Goal: Use online tool/utility: Utilize a website feature to perform a specific function

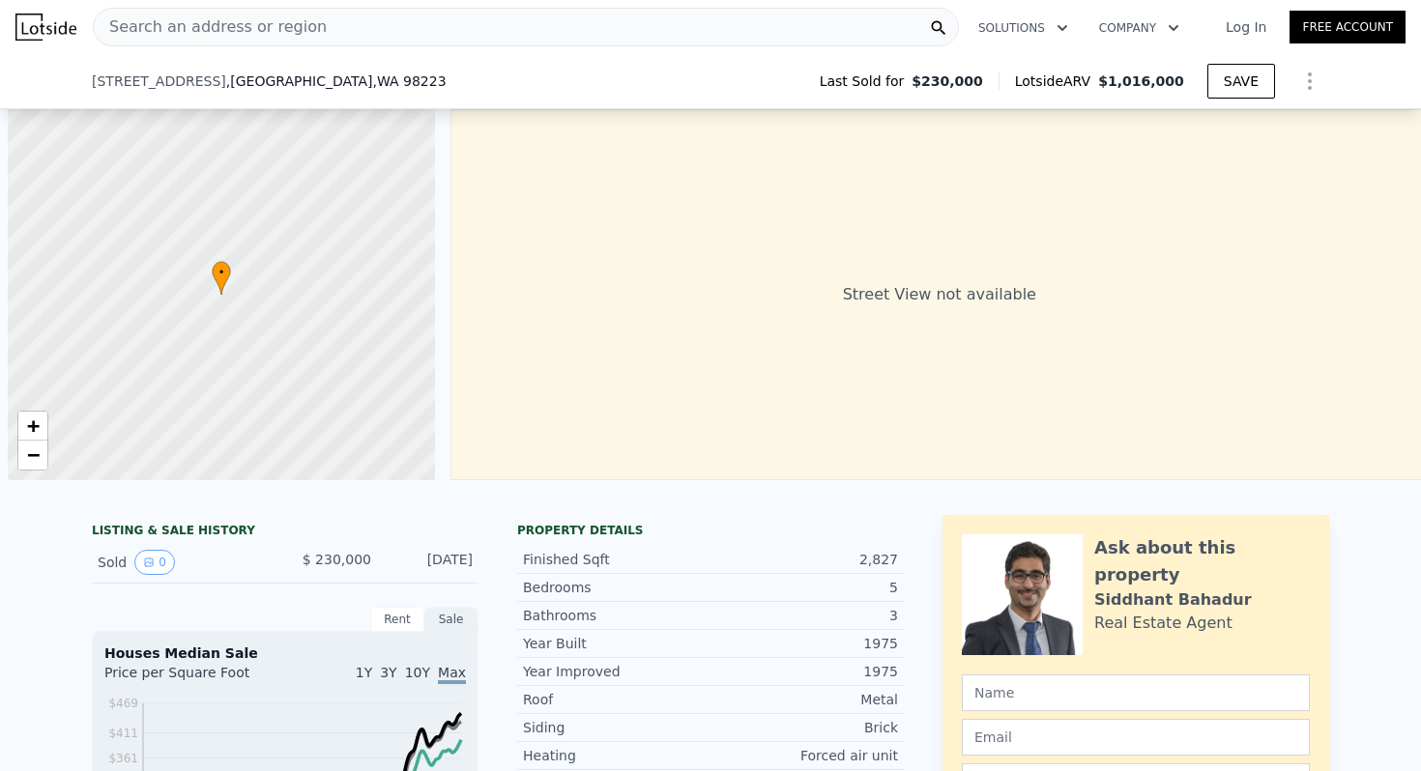
type input "$ 1,016,000"
type input "7"
type input "$ 0"
type input "$ 688,860"
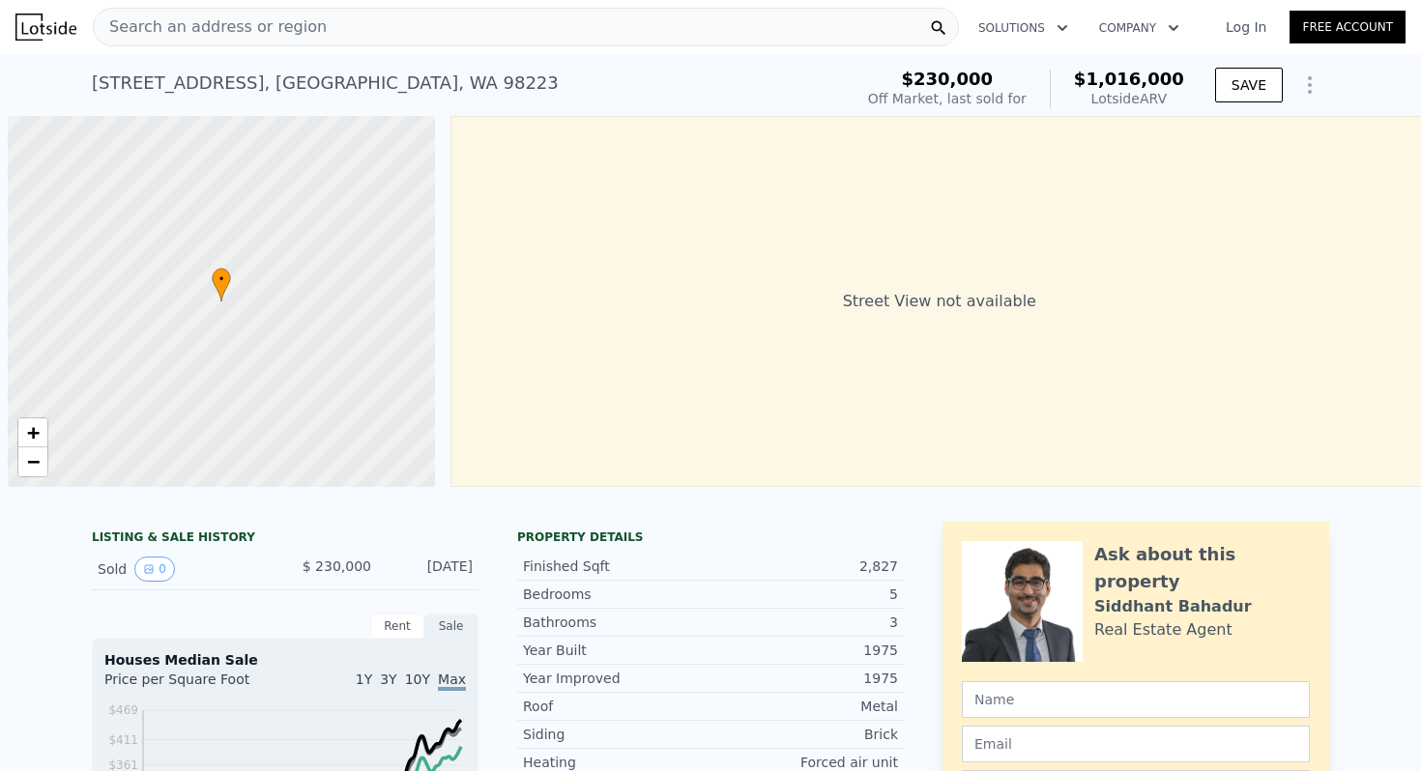
click at [224, 29] on span "Search an address or region" at bounding box center [210, 26] width 233 height 23
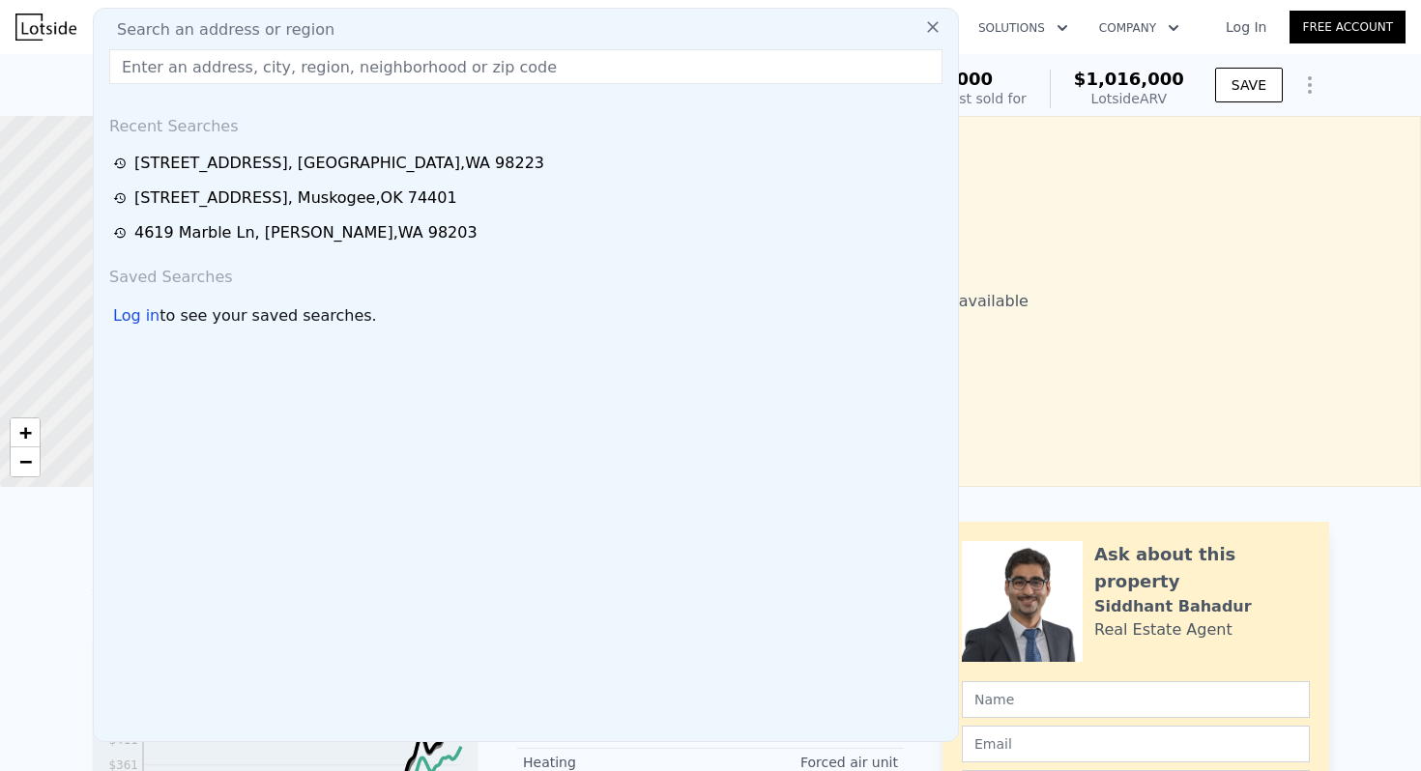
click at [214, 56] on input "text" at bounding box center [525, 66] width 833 height 35
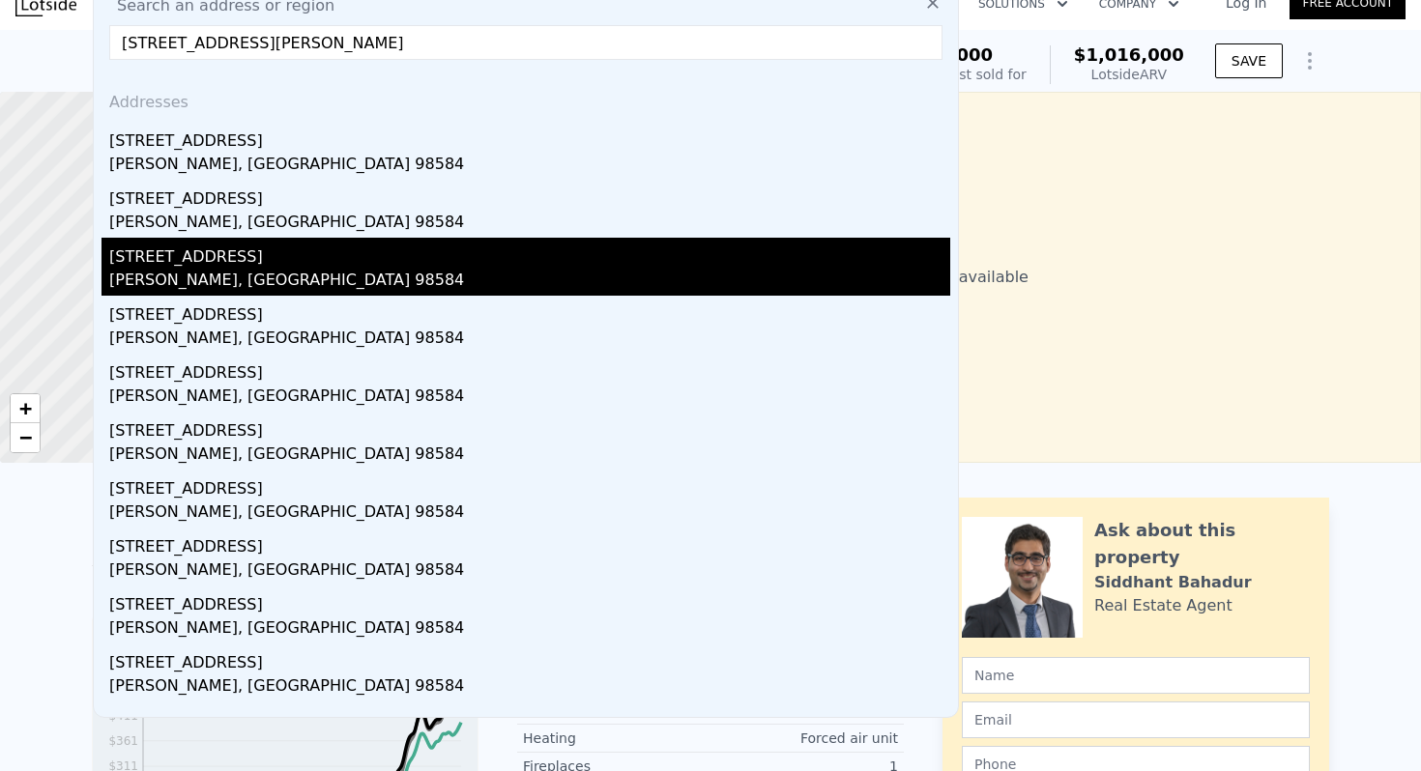
scroll to position [26, 0]
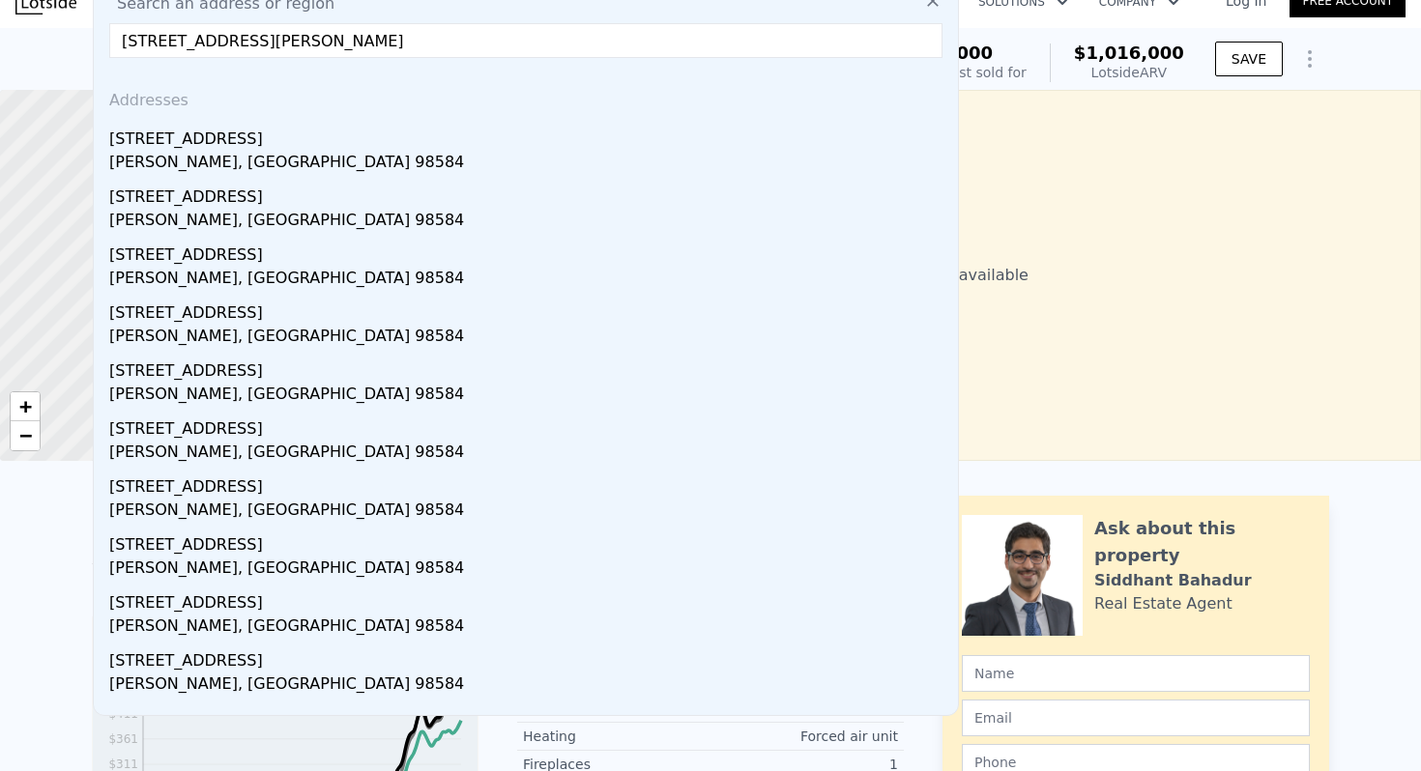
click at [204, 52] on input "[STREET_ADDRESS][PERSON_NAME]" at bounding box center [525, 40] width 833 height 35
type input "[STREET_ADDRESS][PERSON_NAME]"
click at [1142, 209] on div "Street View not available" at bounding box center [932, 275] width 978 height 371
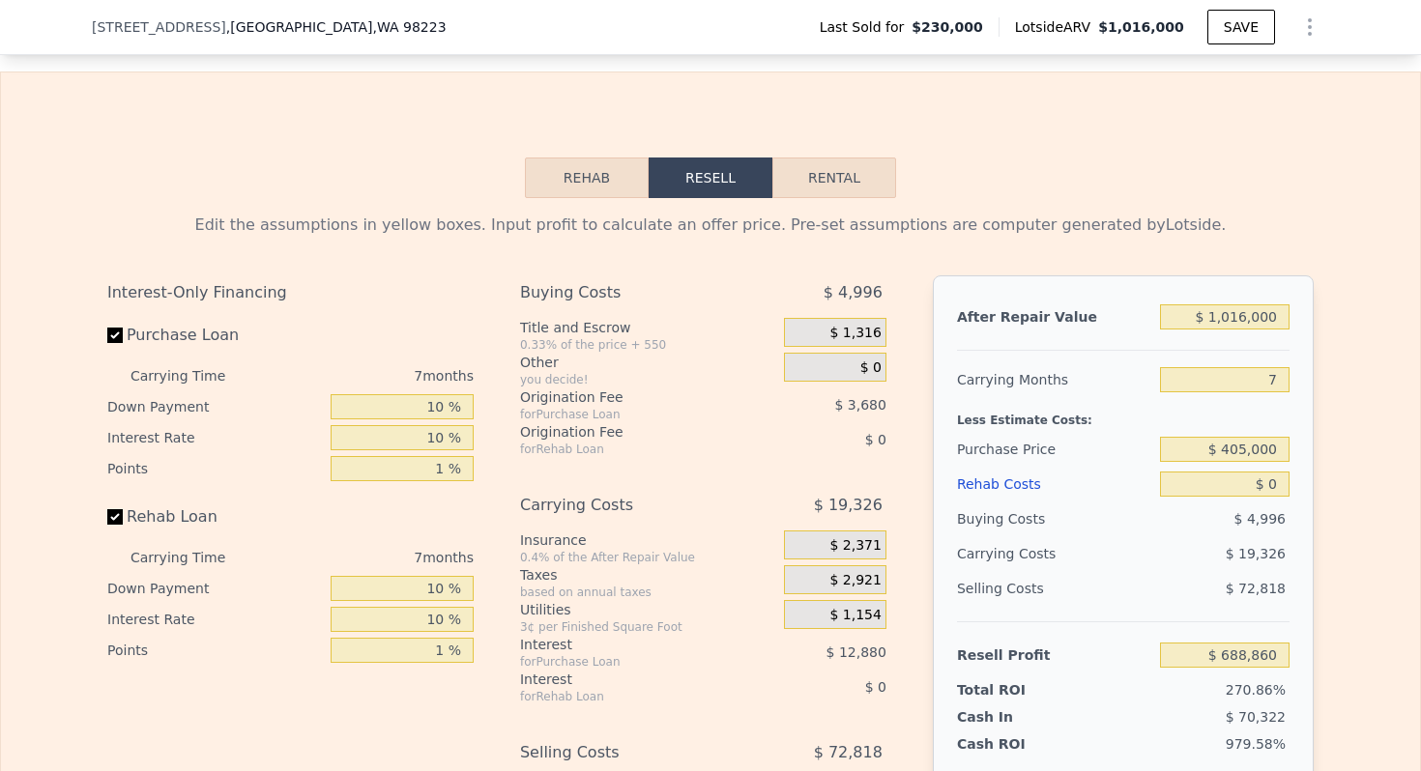
scroll to position [2625, 0]
click at [1245, 312] on input "$ 1,016,000" at bounding box center [1224, 314] width 129 height 25
type input "$ 330,000"
type input "$ 53,256"
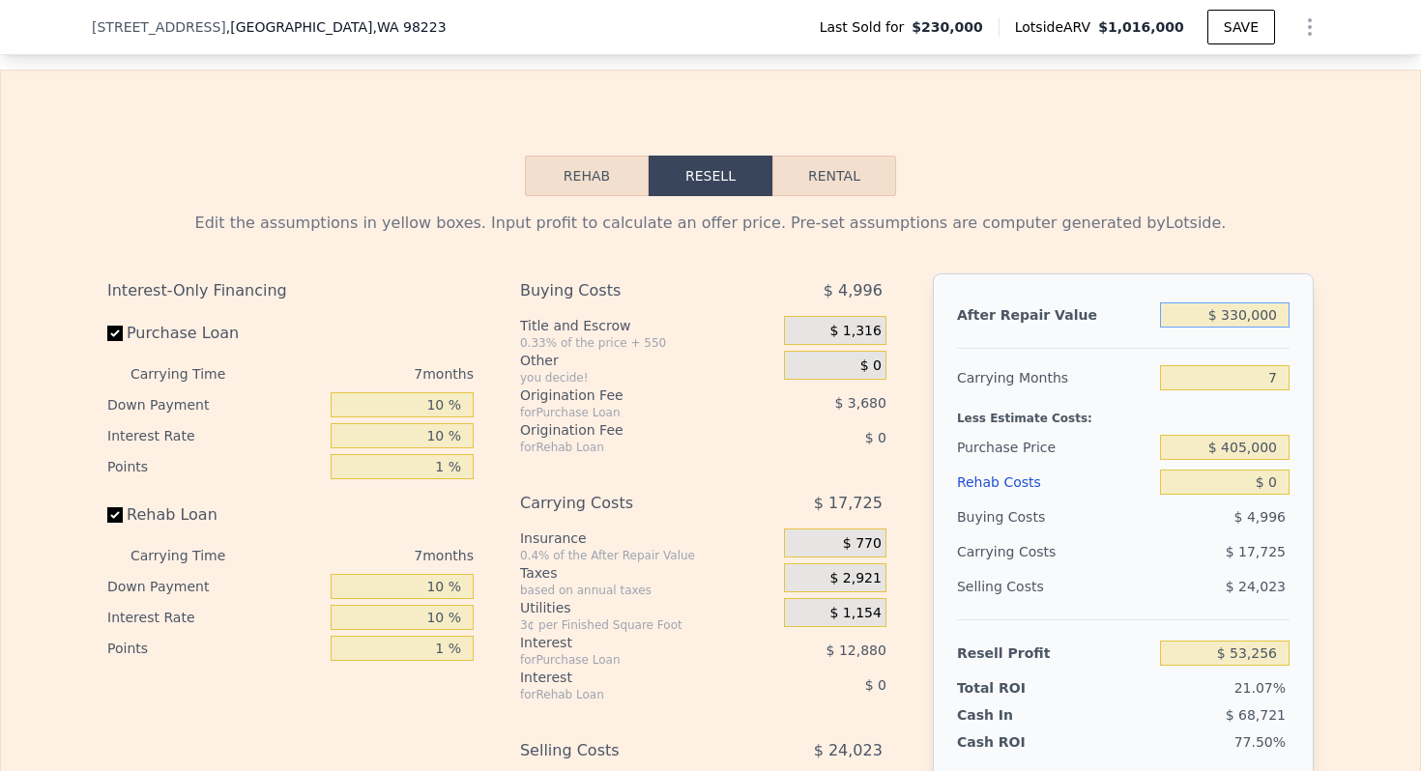
type input "$ 330,000"
click at [1270, 381] on input "7" at bounding box center [1224, 377] width 129 height 25
type input "4"
type input "$ 60,853"
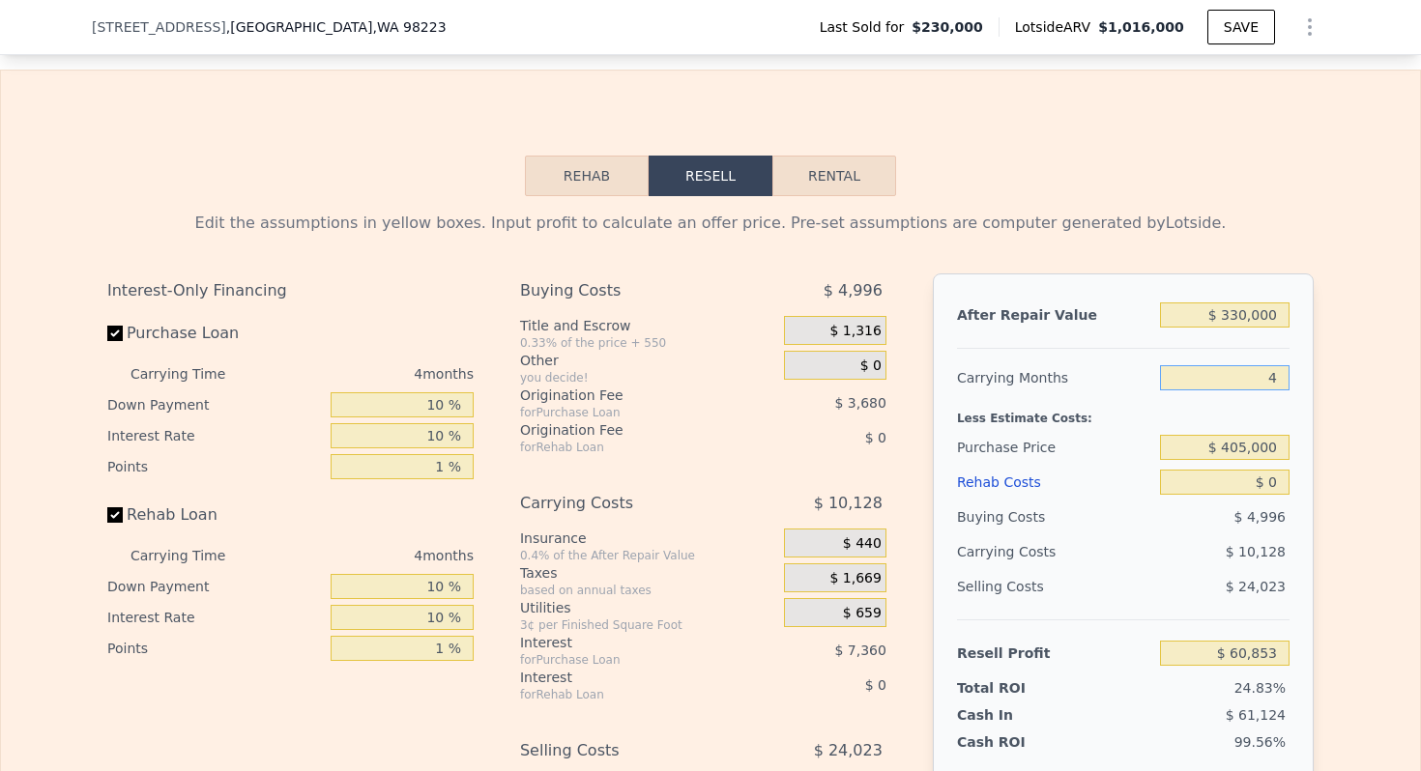
type input "4"
click at [1248, 449] on input "$ 405,000" at bounding box center [1224, 447] width 129 height 25
type input "$ 170,000"
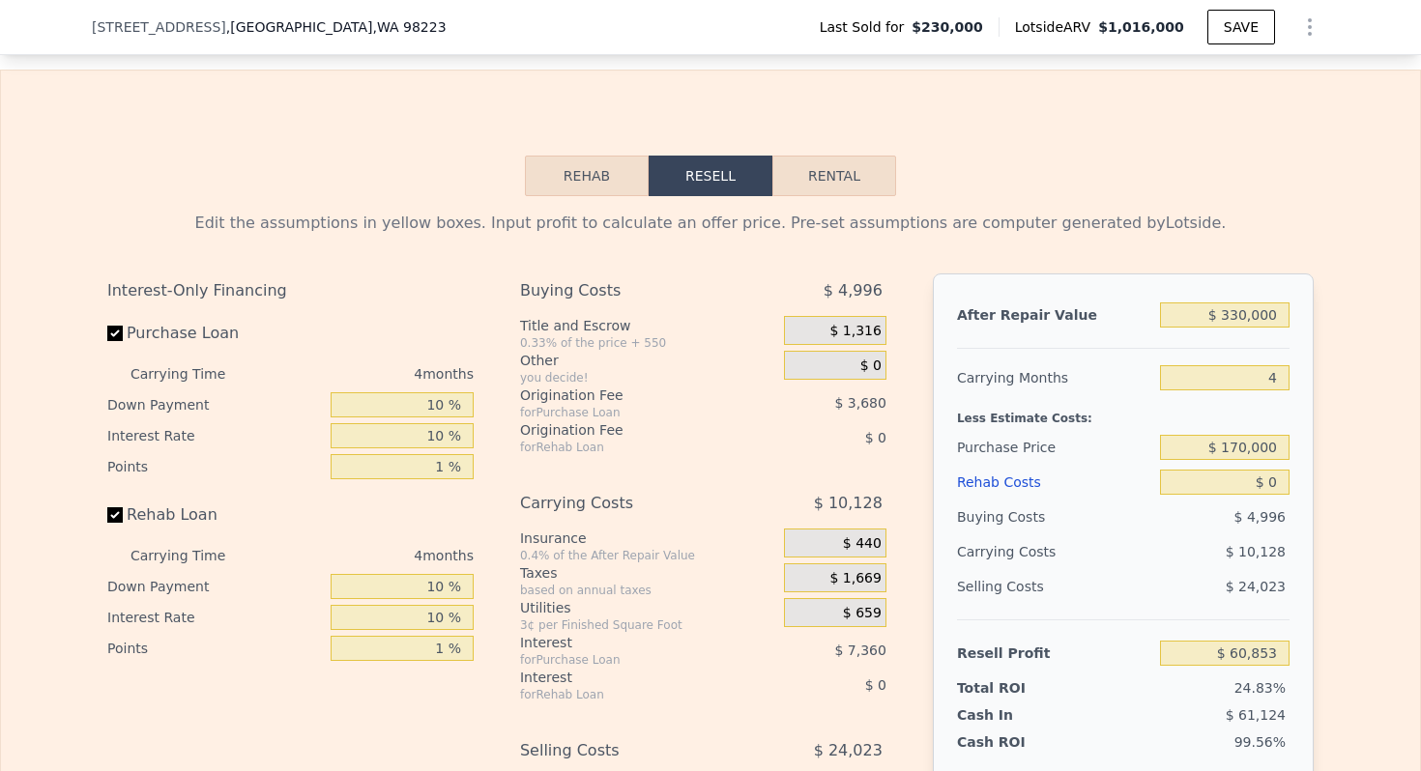
click at [1027, 435] on div "Purchase Price" at bounding box center [1054, 447] width 195 height 35
type input "$ 123,933"
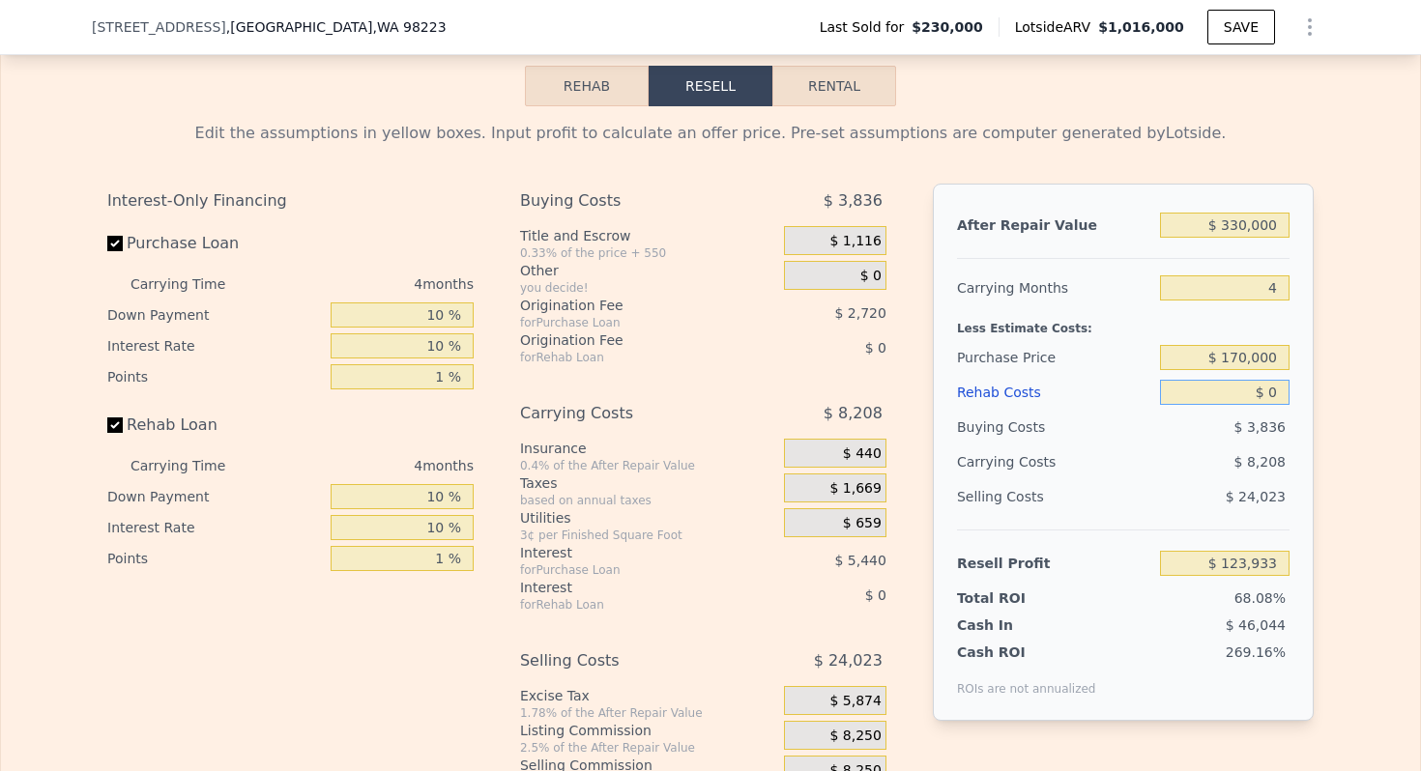
click at [1276, 391] on input "$ 0" at bounding box center [1224, 392] width 129 height 25
type input "$ 8"
type input "$ 123,925"
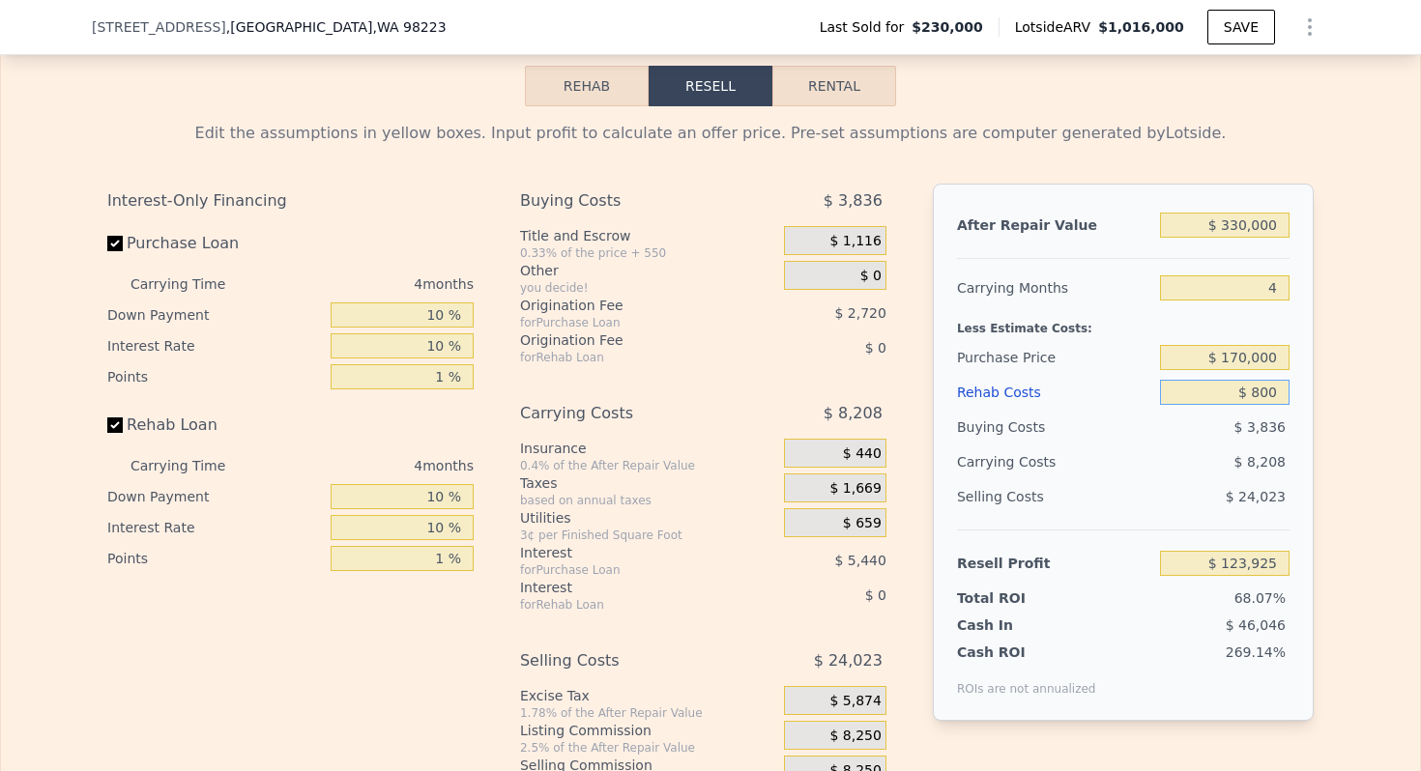
type input "$ 8,000"
type input "$ 123,096"
type input "$ 80,000"
type input "$ 40,093"
type input "$ 80,000"
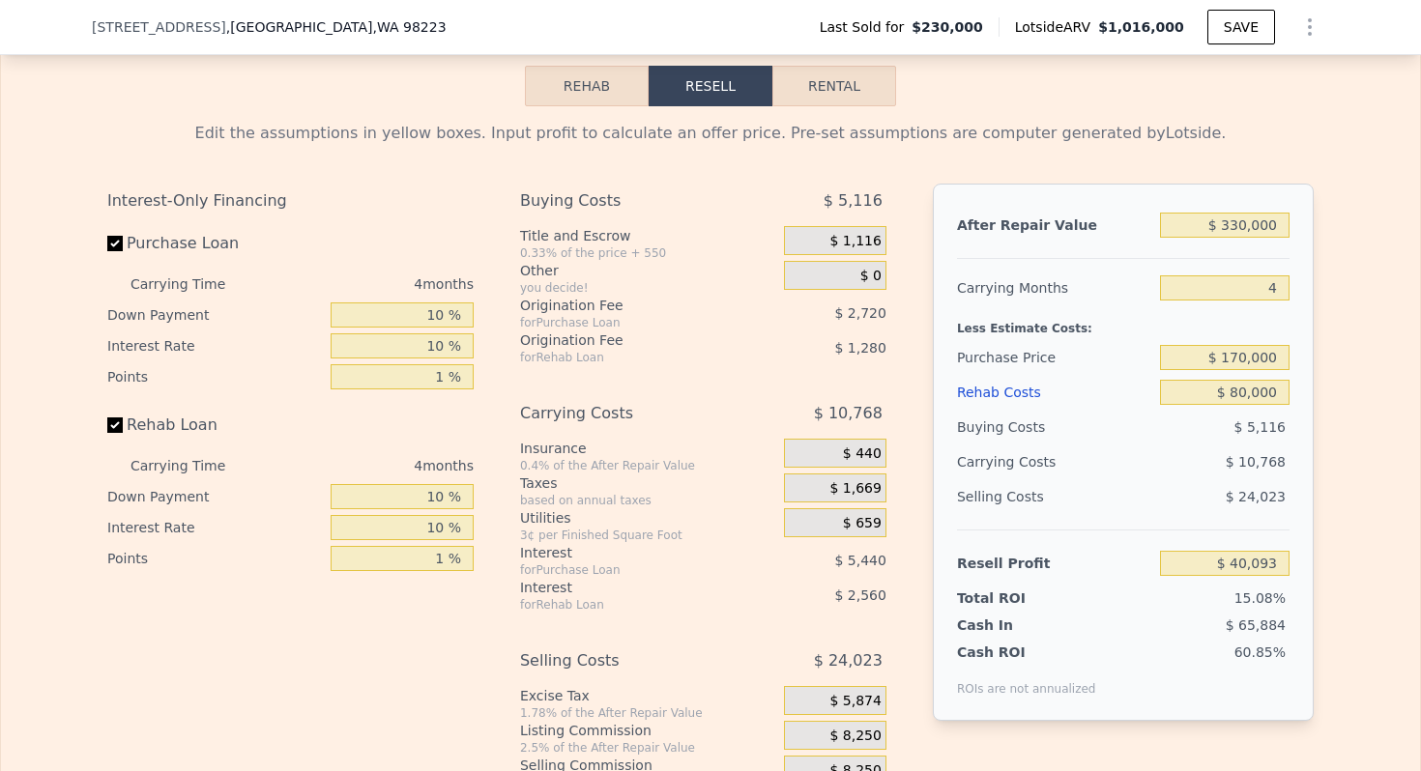
click at [1009, 472] on div "Carrying Costs" at bounding box center [1017, 462] width 121 height 35
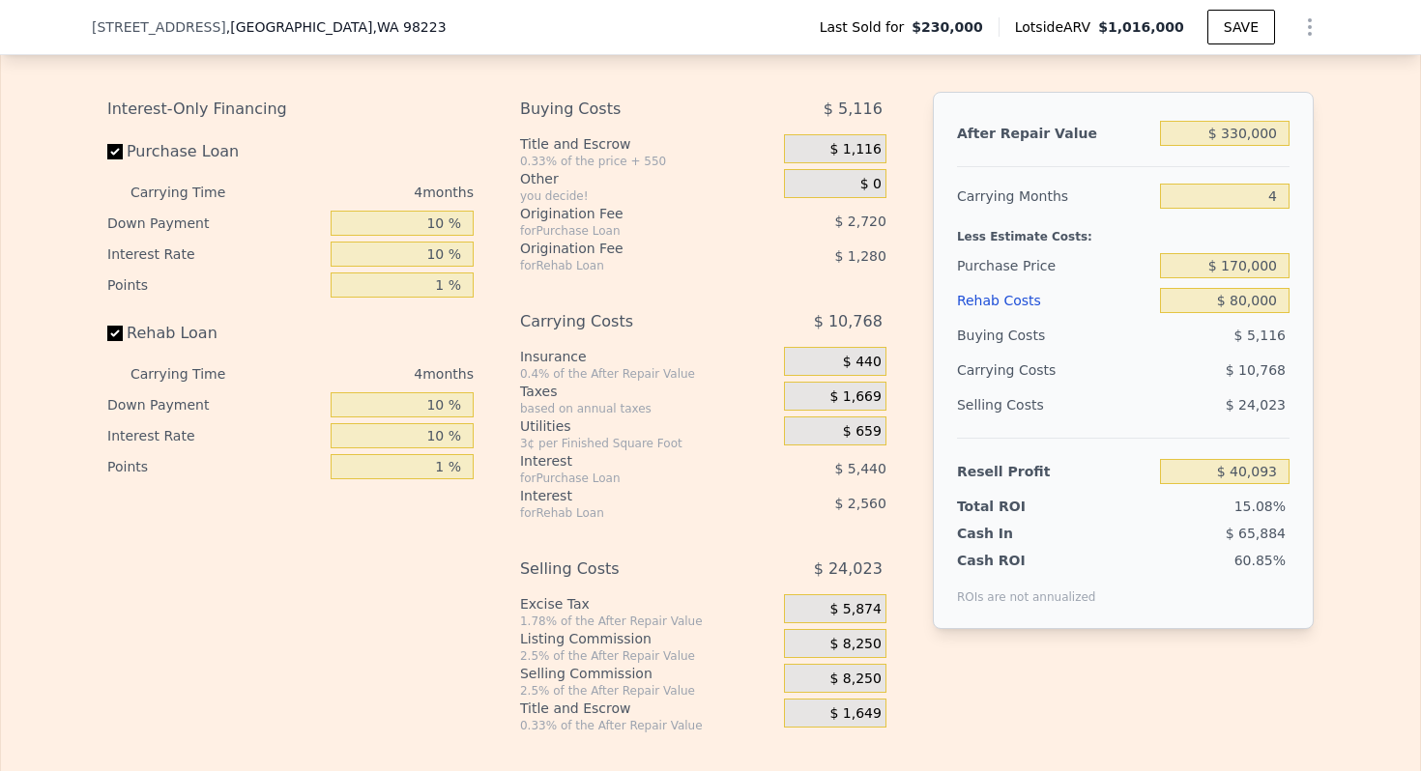
click at [858, 650] on span "$ 8,250" at bounding box center [854, 644] width 51 height 17
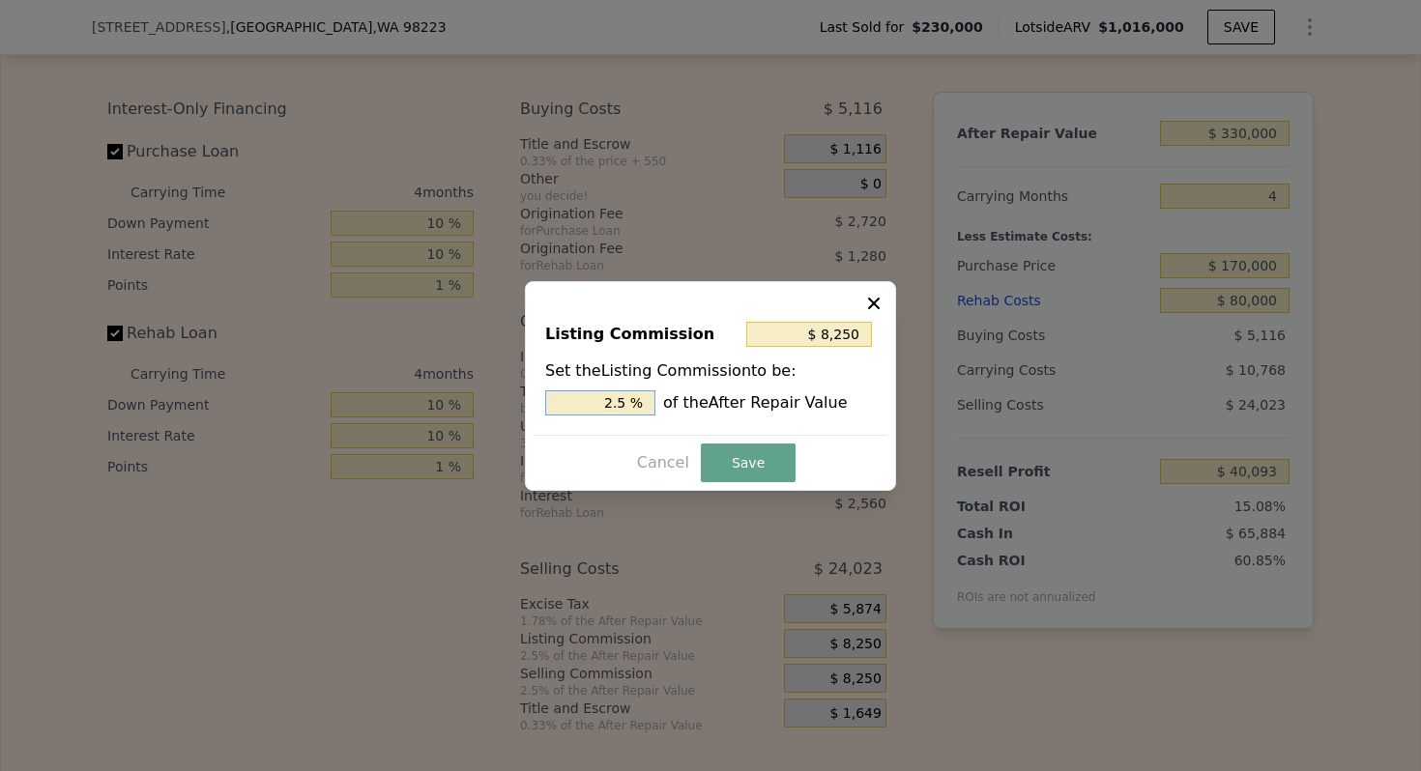
click at [612, 397] on input "2.5 %" at bounding box center [600, 402] width 110 height 25
type input "$ 6,600"
type input "2 %"
click at [745, 451] on button "Save" at bounding box center [748, 463] width 95 height 39
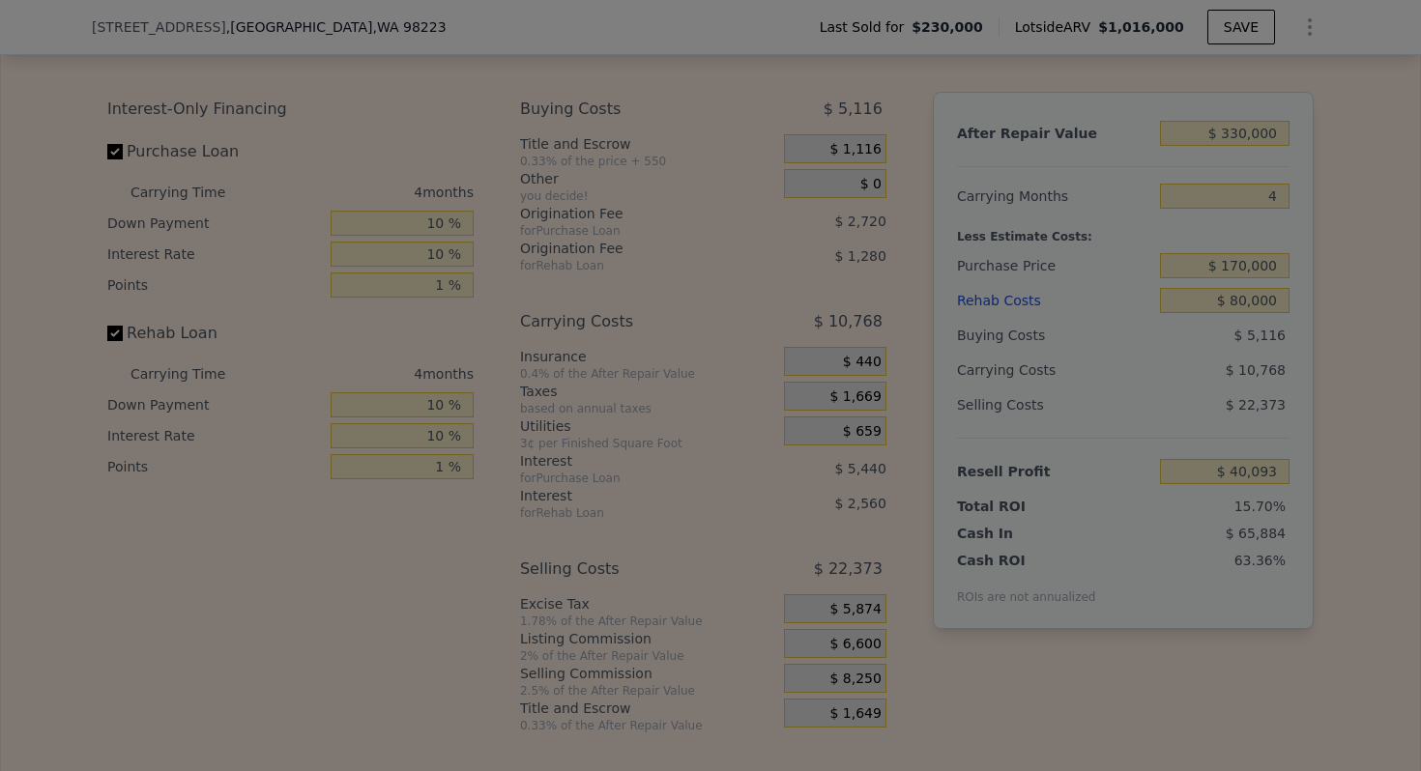
type input "$ 41,743"
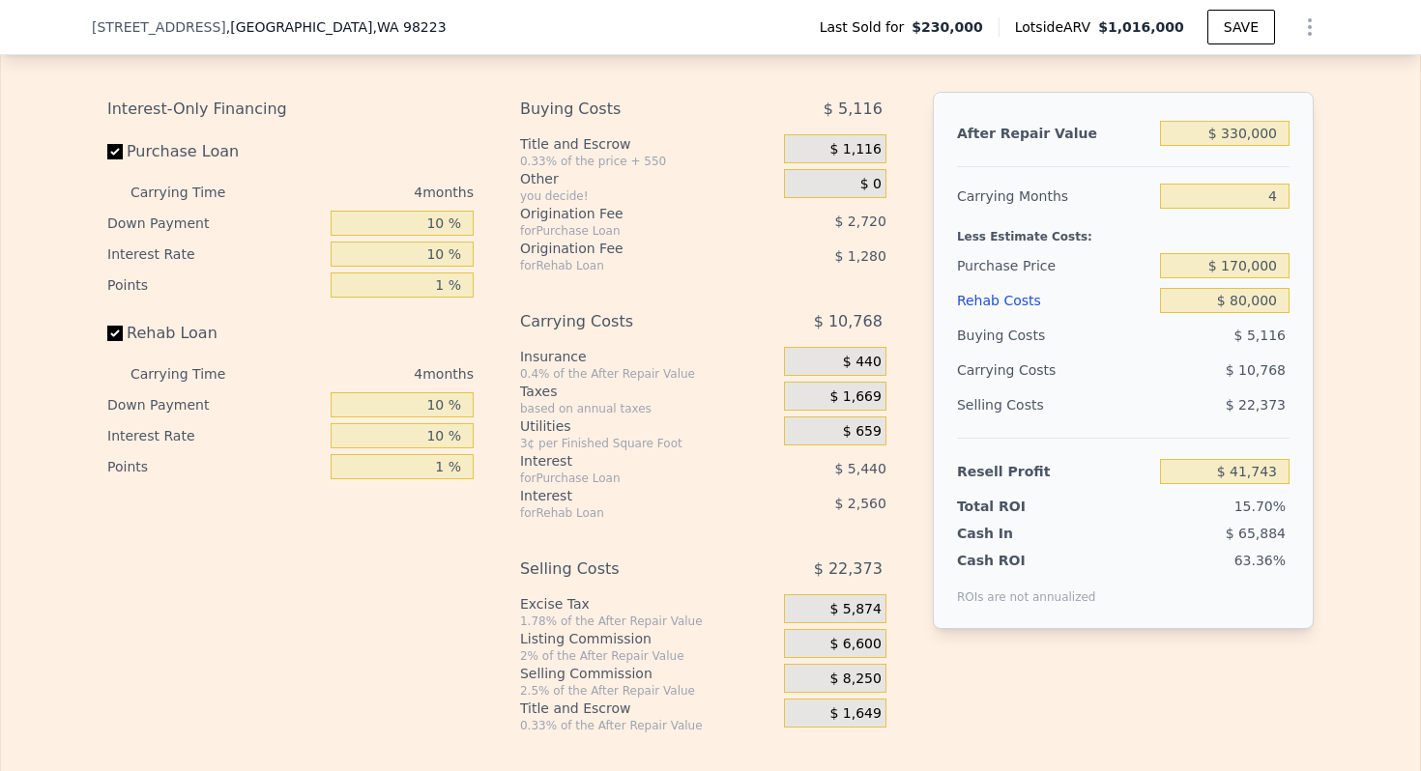
scroll to position [2727, 0]
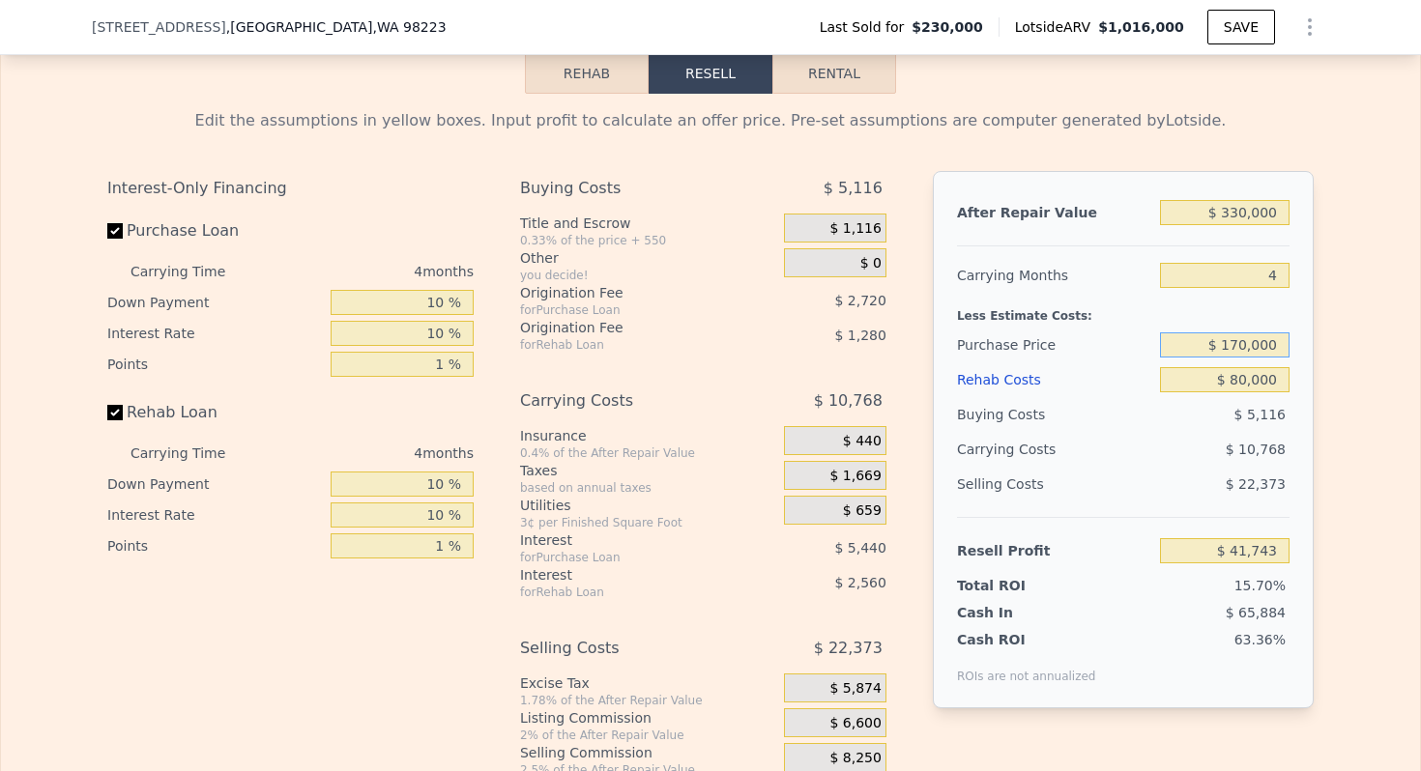
click at [1252, 336] on input "$ 170,000" at bounding box center [1224, 344] width 129 height 25
type input "$ 150,000"
click at [1019, 323] on div "Less Estimate Costs:" at bounding box center [1123, 310] width 332 height 35
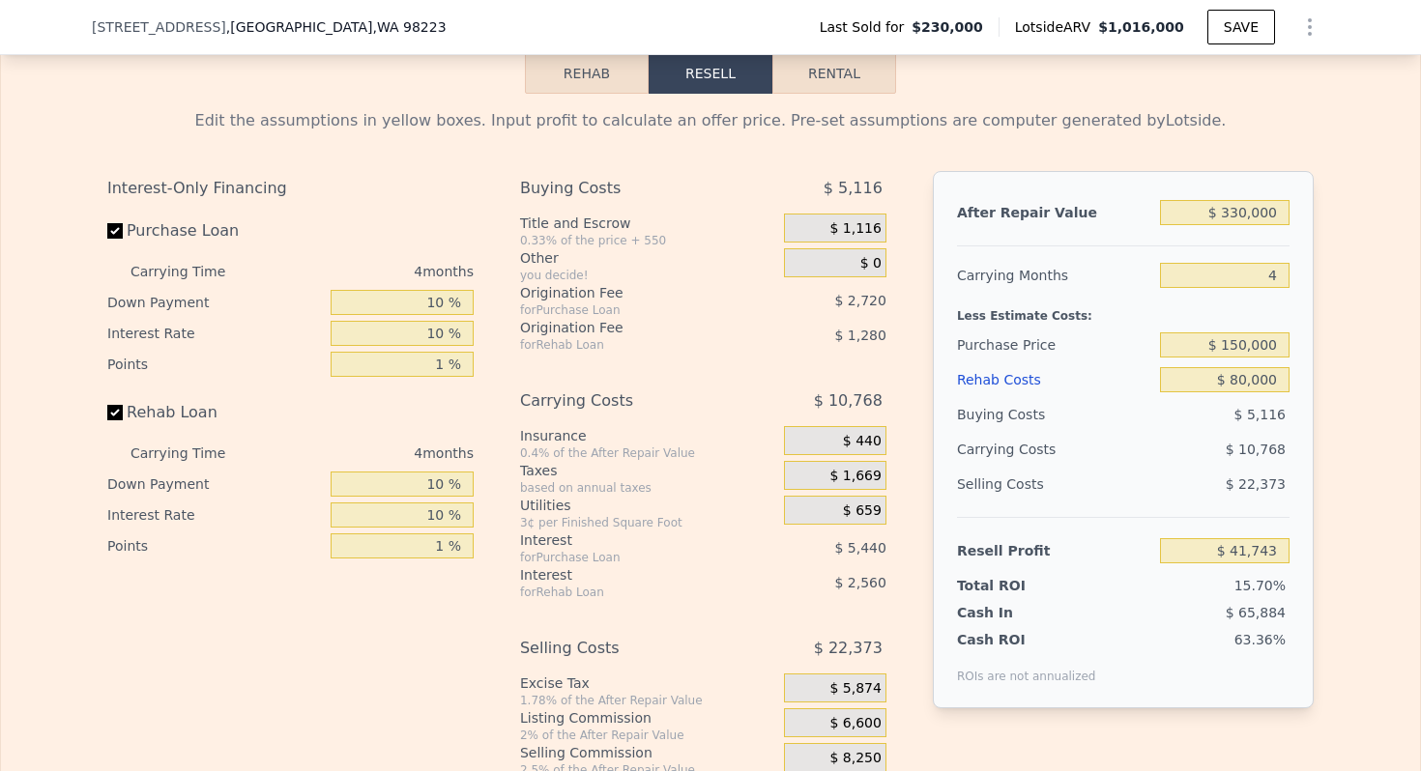
type input "$ 62,769"
type input "$ 1,016,000"
type input "7"
type input "$ 0"
type input "$ 688,860"
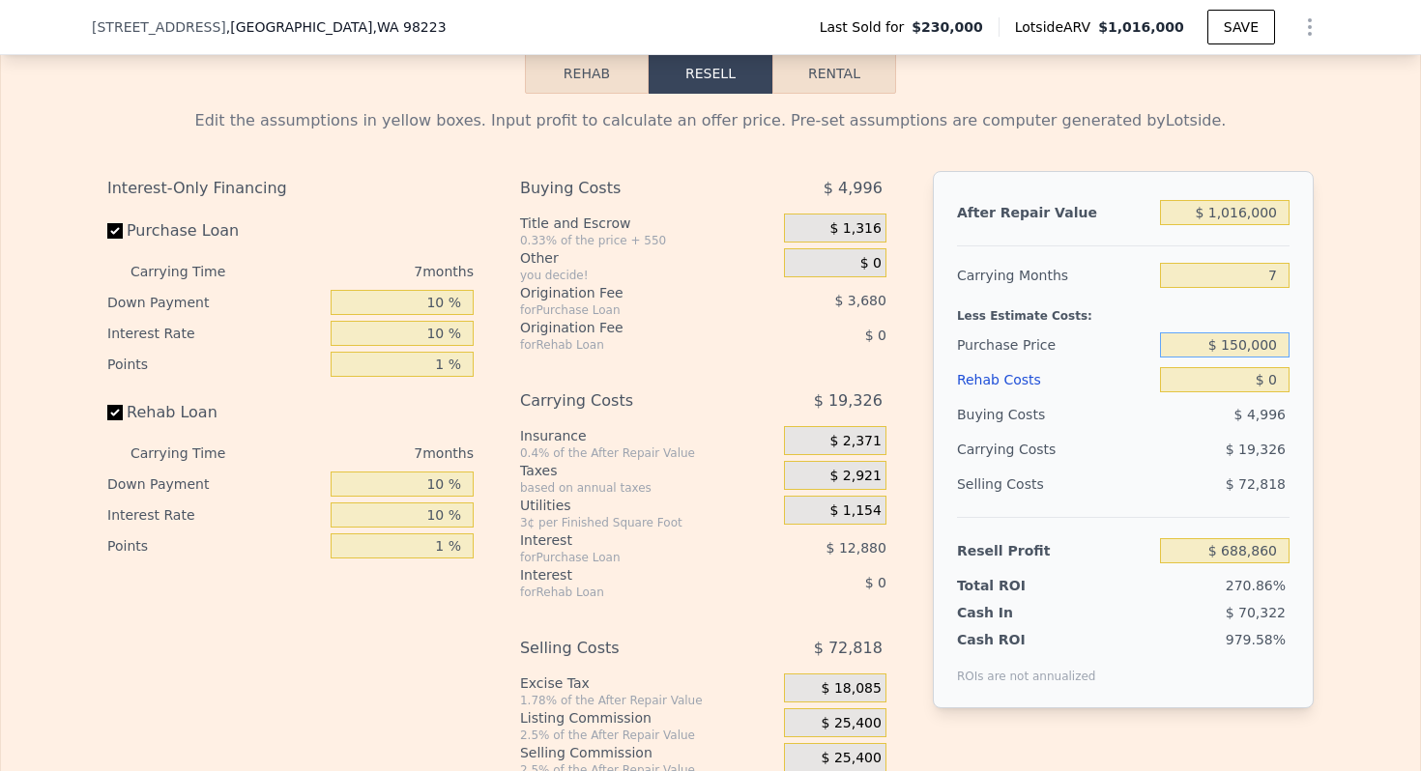
click at [1247, 342] on input "$ 150,000" at bounding box center [1224, 344] width 129 height 25
click at [1247, 342] on input "$ 197,500" at bounding box center [1224, 344] width 129 height 25
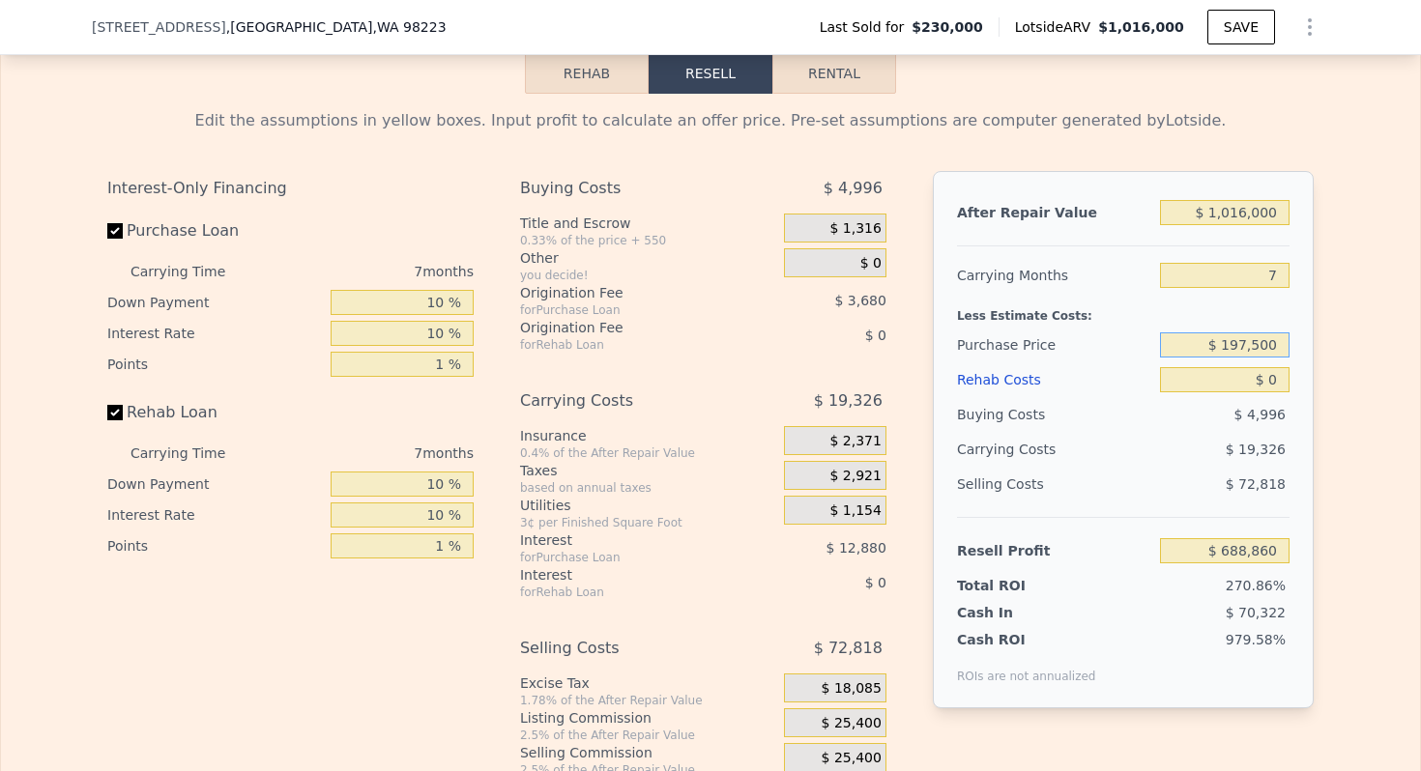
click at [1247, 342] on input "$ 197,500" at bounding box center [1224, 344] width 129 height 25
type input "$ 197,500"
click at [1249, 213] on input "$ 1,016,000" at bounding box center [1224, 212] width 129 height 25
type input "$ 723,808"
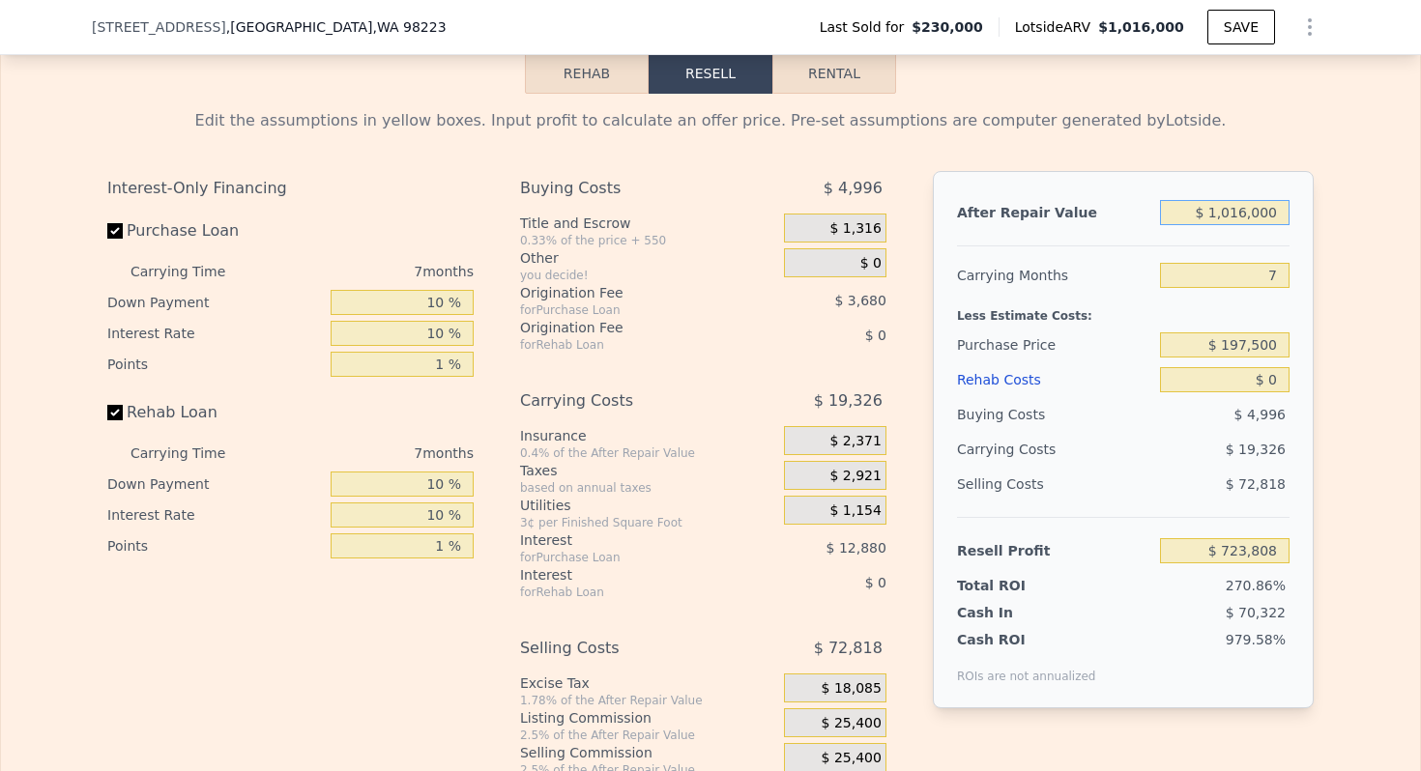
click at [1249, 213] on input "$ 1,016,000" at bounding box center [1224, 212] width 129 height 25
type input "$ 3"
type input "-$ 217,550"
type input "$ 39"
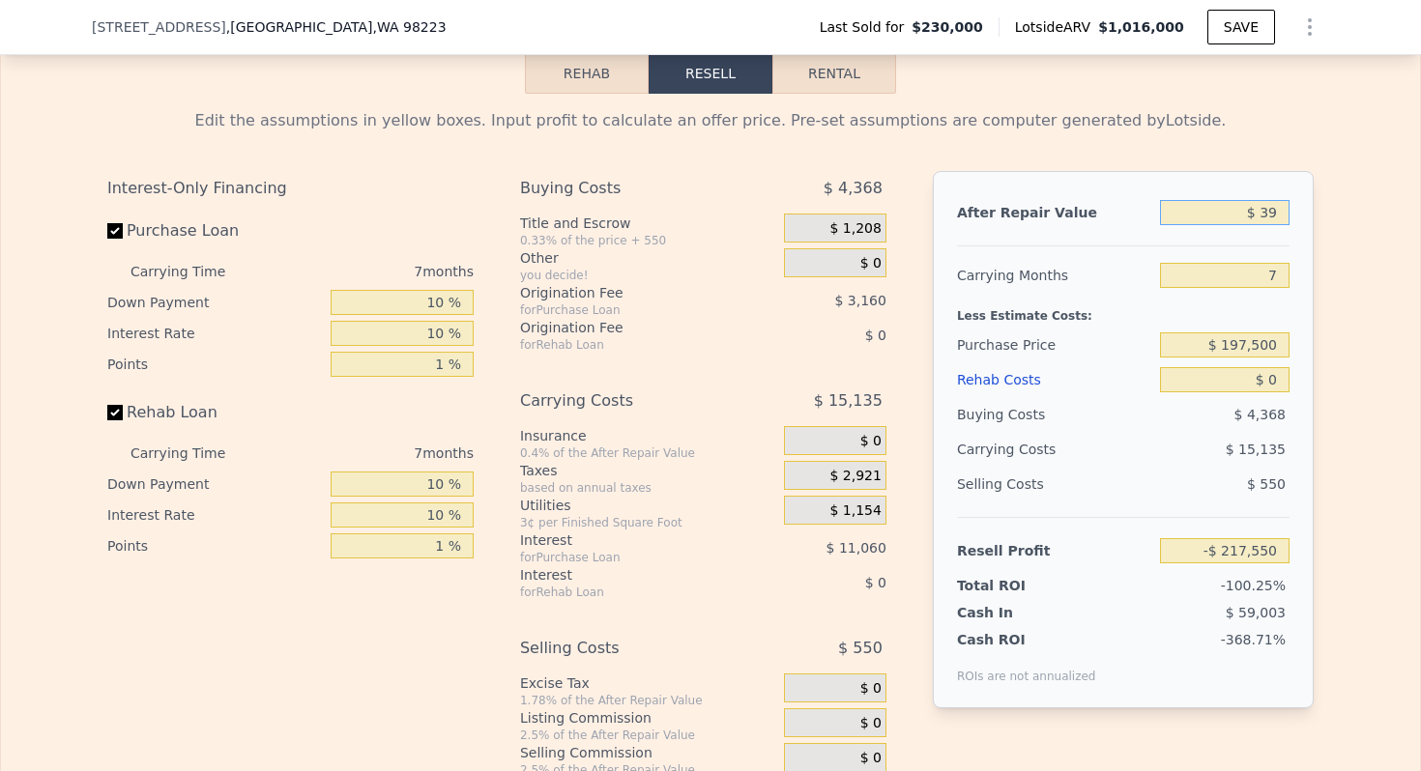
type input "-$ 217,517"
type input "$ 399"
type input "-$ 217,183"
type input "$ 3,990"
type input "-$ 213,856"
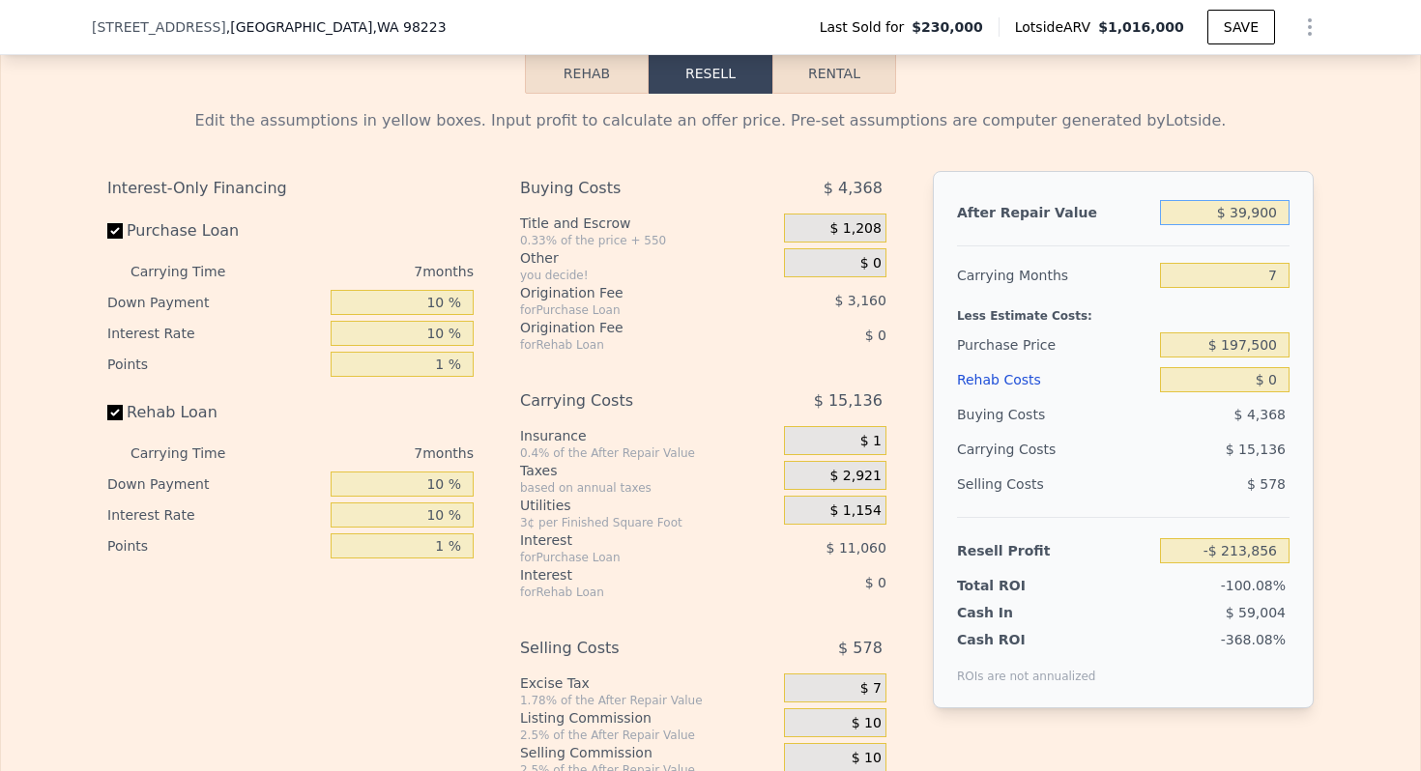
type input "$ 399,000"
type input "$ 152,135"
type input "$ 399,000"
click at [1271, 275] on input "7" at bounding box center [1224, 275] width 129 height 25
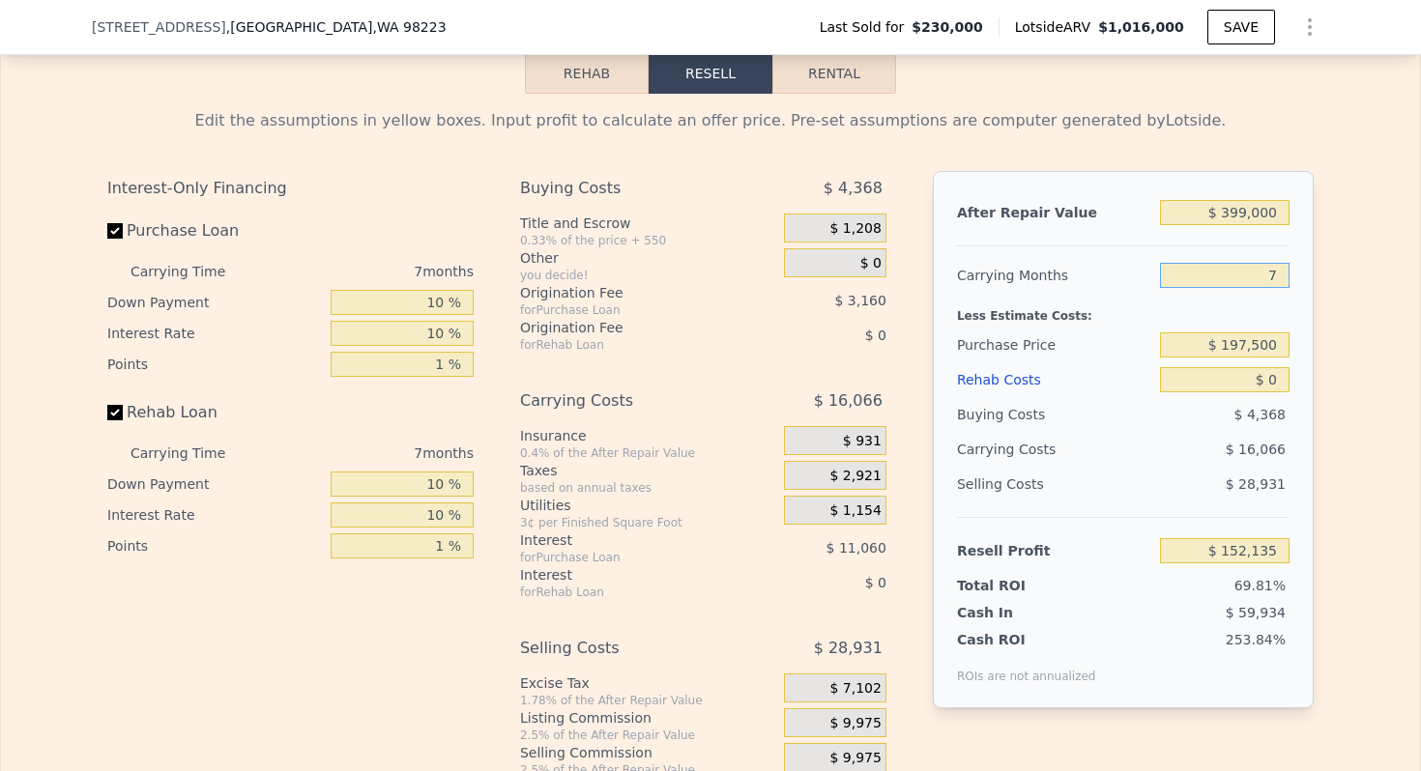
click at [1271, 275] on input "7" at bounding box center [1224, 275] width 129 height 25
type input "4"
type input "$ 159,021"
type input "4"
click at [1276, 380] on input "$ 0" at bounding box center [1224, 379] width 129 height 25
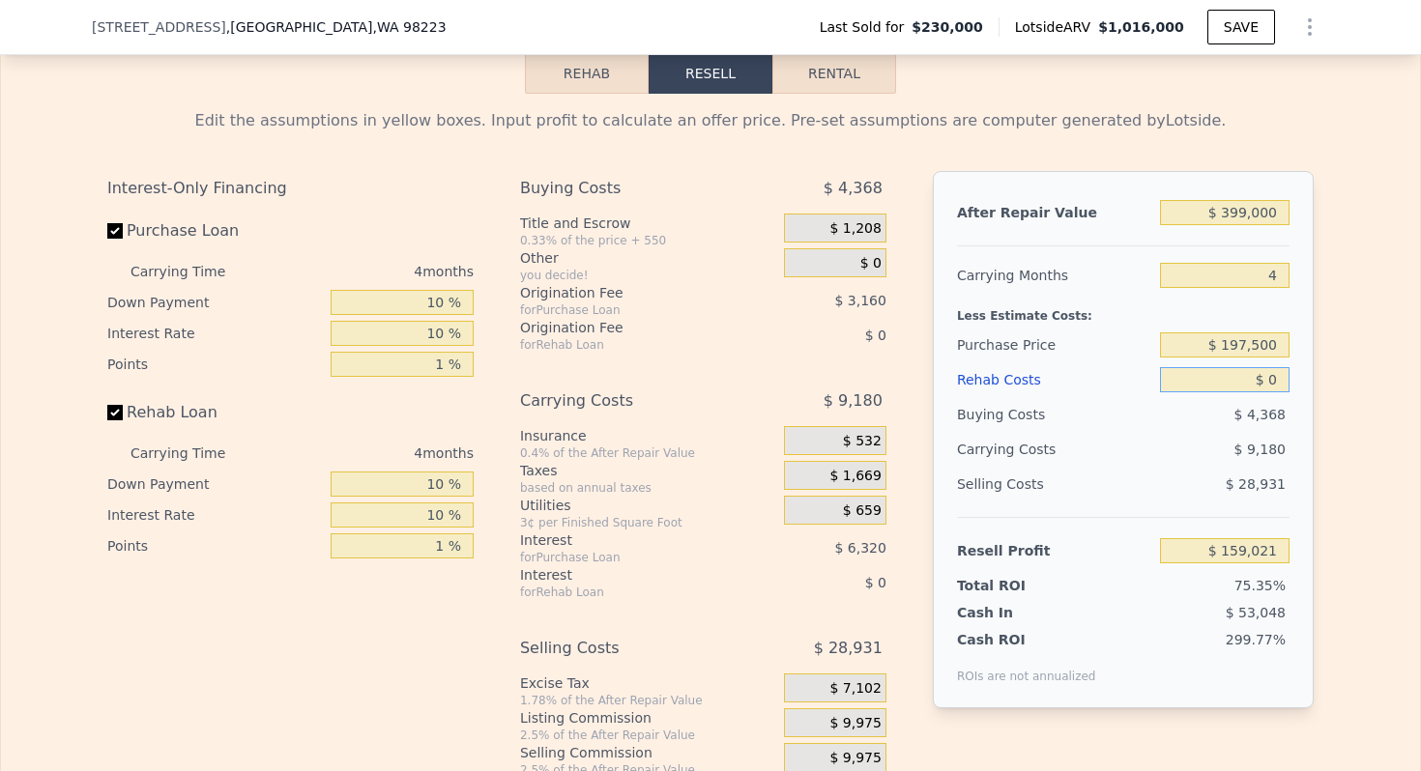
click at [1276, 380] on input "$ 0" at bounding box center [1224, 379] width 129 height 25
type input "$ 80,000"
type input "$ 75,181"
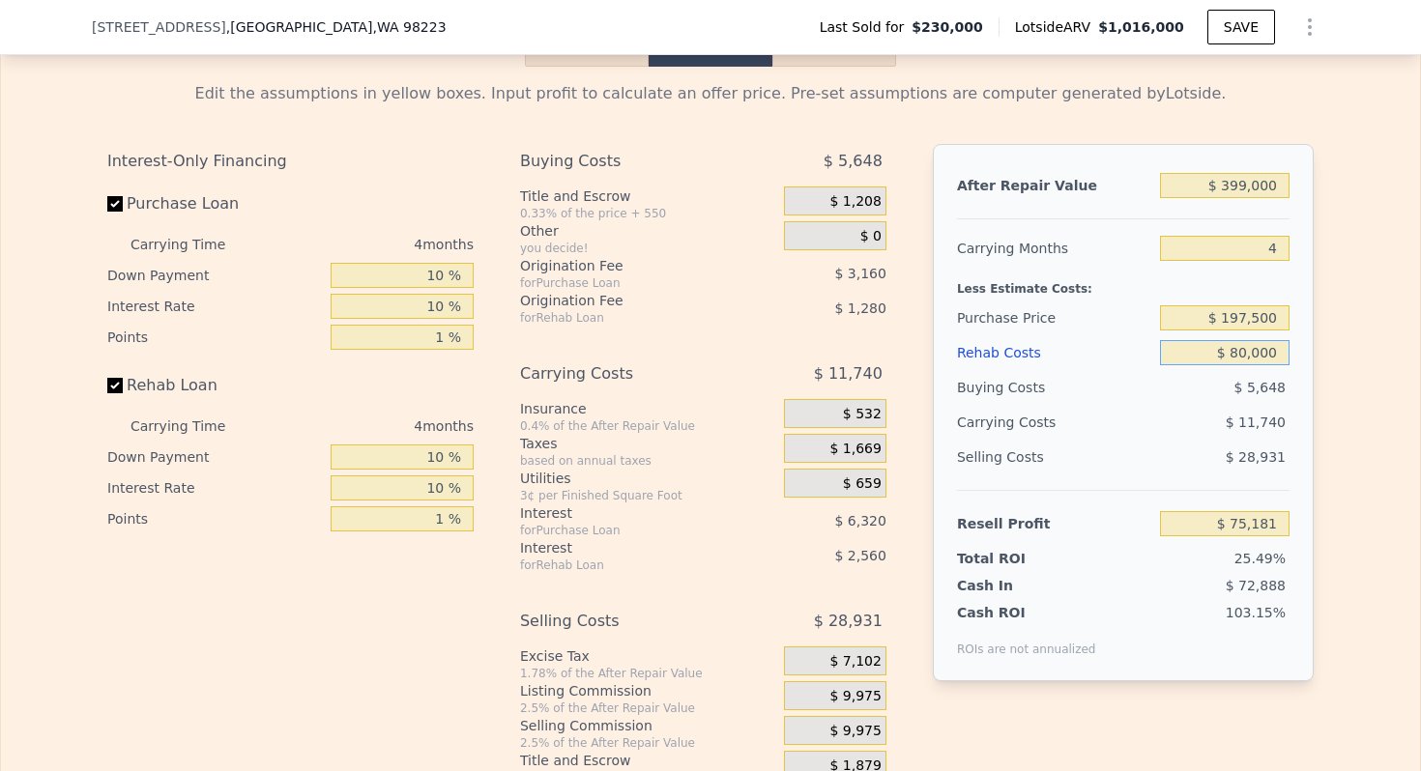
scroll to position [2756, 0]
type input "$ 80,000"
click at [847, 689] on span "$ 9,975" at bounding box center [854, 694] width 51 height 17
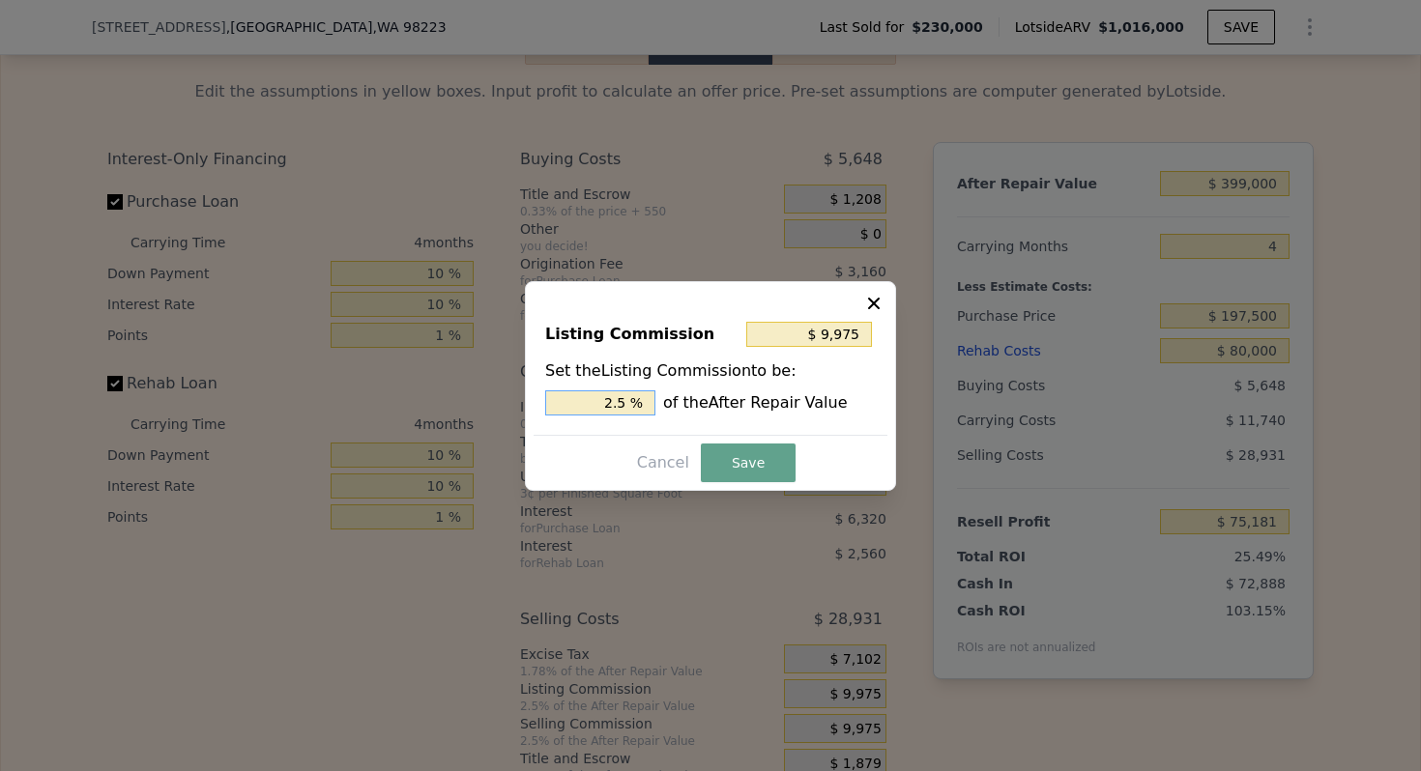
click at [613, 404] on input "2.5 %" at bounding box center [600, 402] width 110 height 25
type input "$ 7,980"
type input "2 %"
click at [766, 468] on button "Save" at bounding box center [748, 463] width 95 height 39
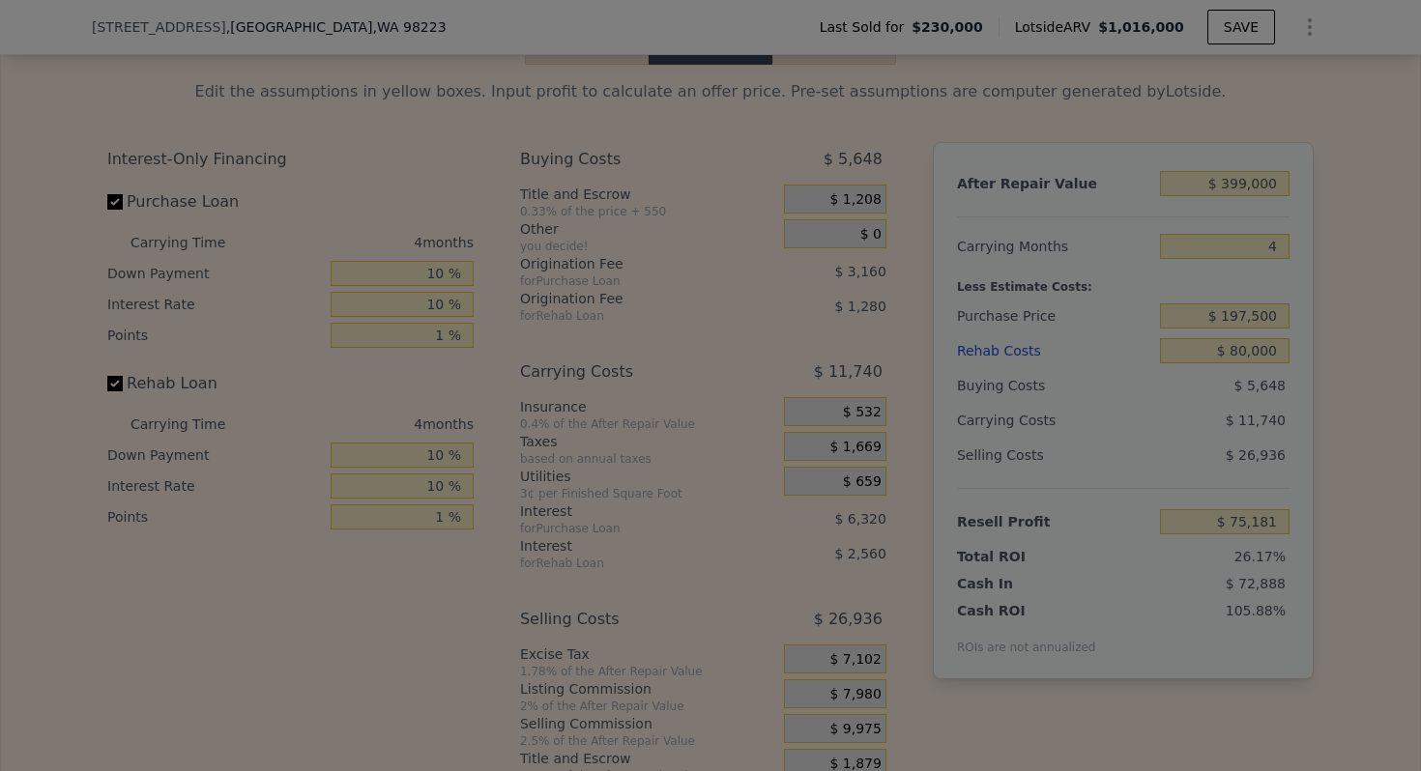
type input "$ 77,176"
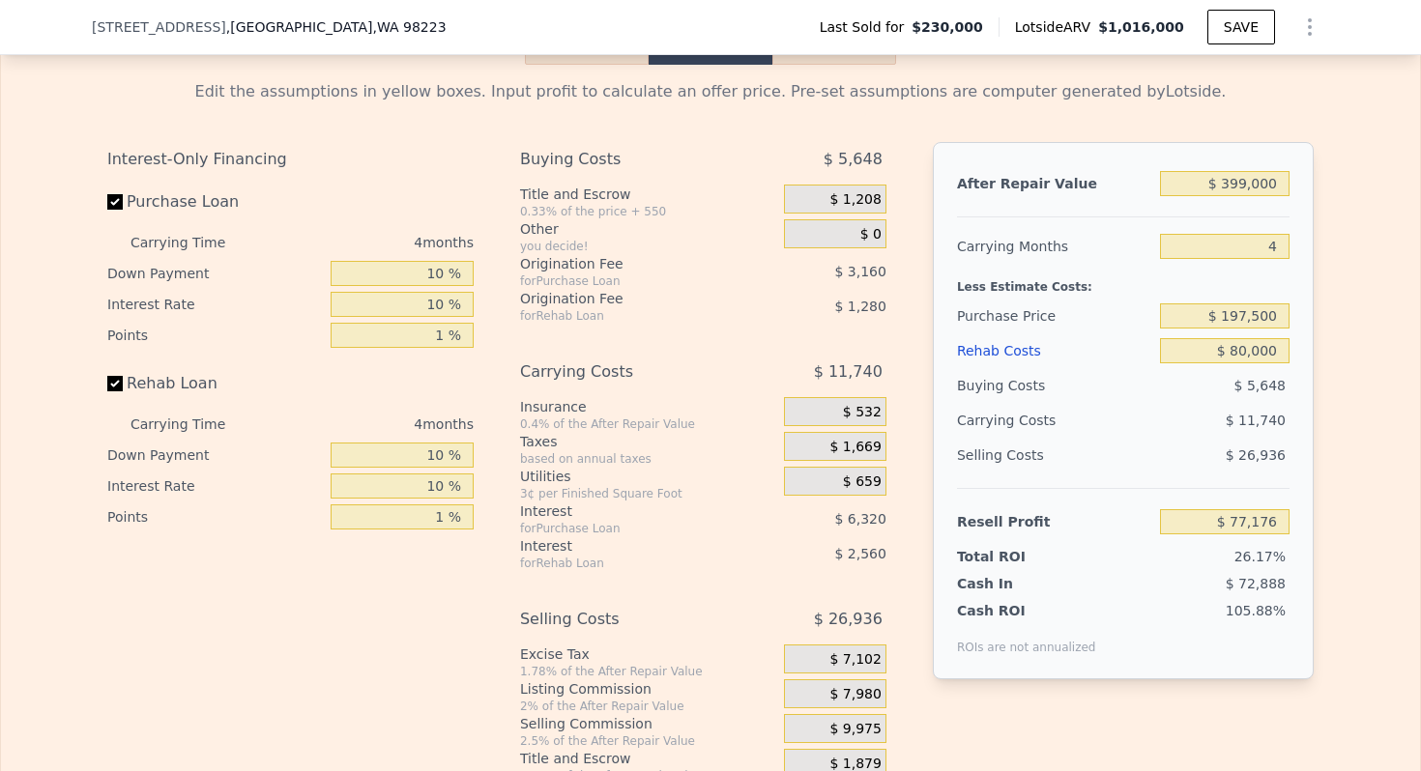
click at [1012, 412] on div "Carrying Costs" at bounding box center [1017, 420] width 121 height 35
click at [1256, 190] on input "$ 399,000" at bounding box center [1224, 183] width 129 height 25
type input "$ 3"
type input "-$ 294,903"
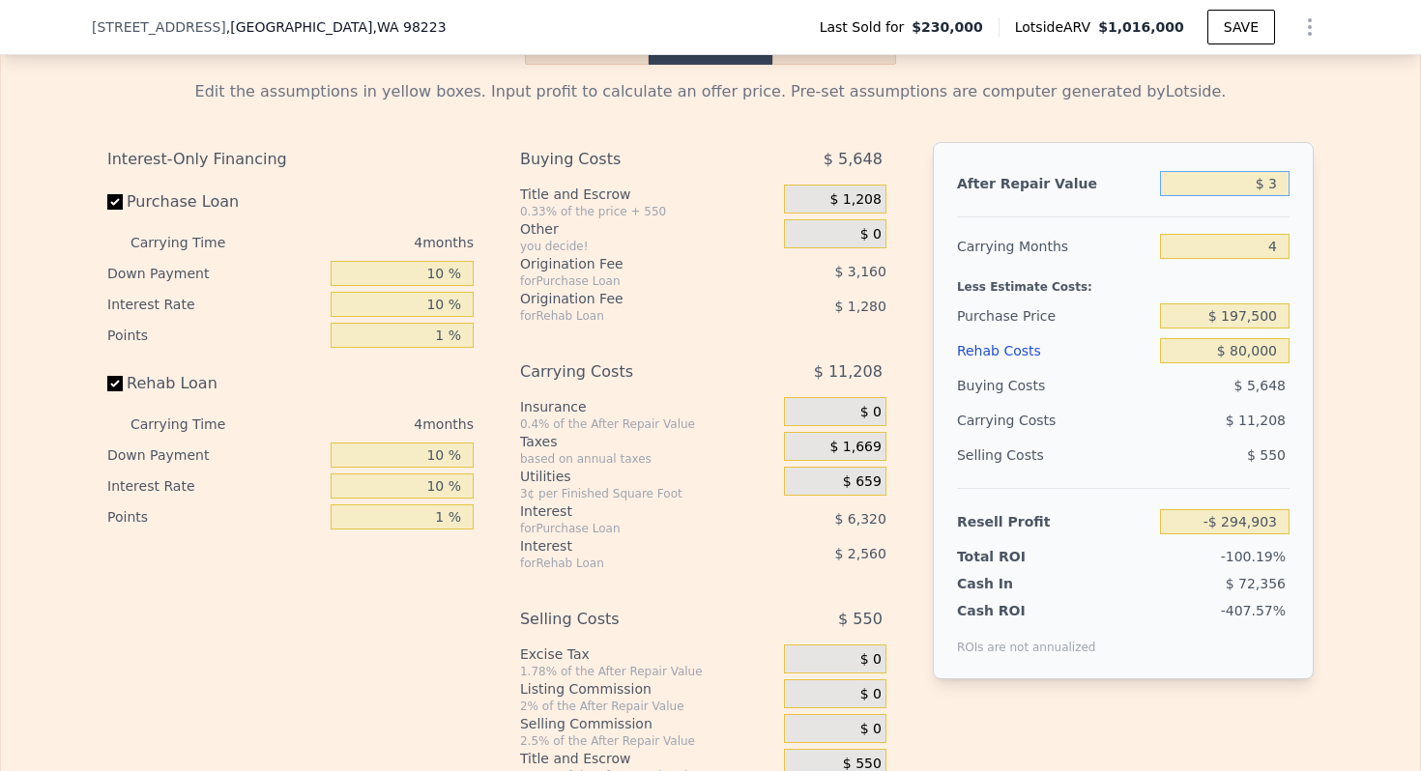
type input "$ 35"
type input "-$ 294,874"
type input "$ 350"
type input "-$ 294,579"
type input "$ 3,500"
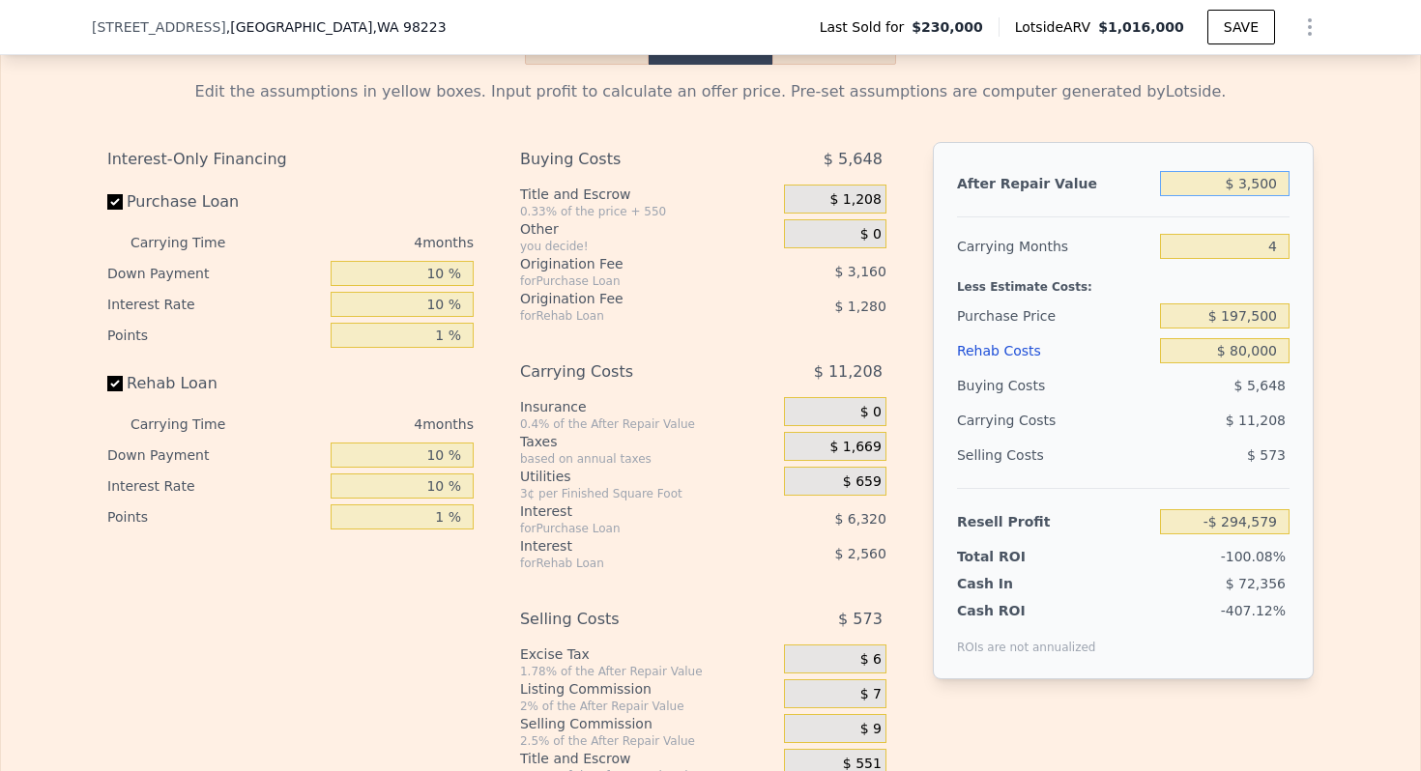
type input "-$ 291,643"
type input "$ 35,000"
type input "-$ 262,268"
type input "$ 350,000"
type input "$ 31,481"
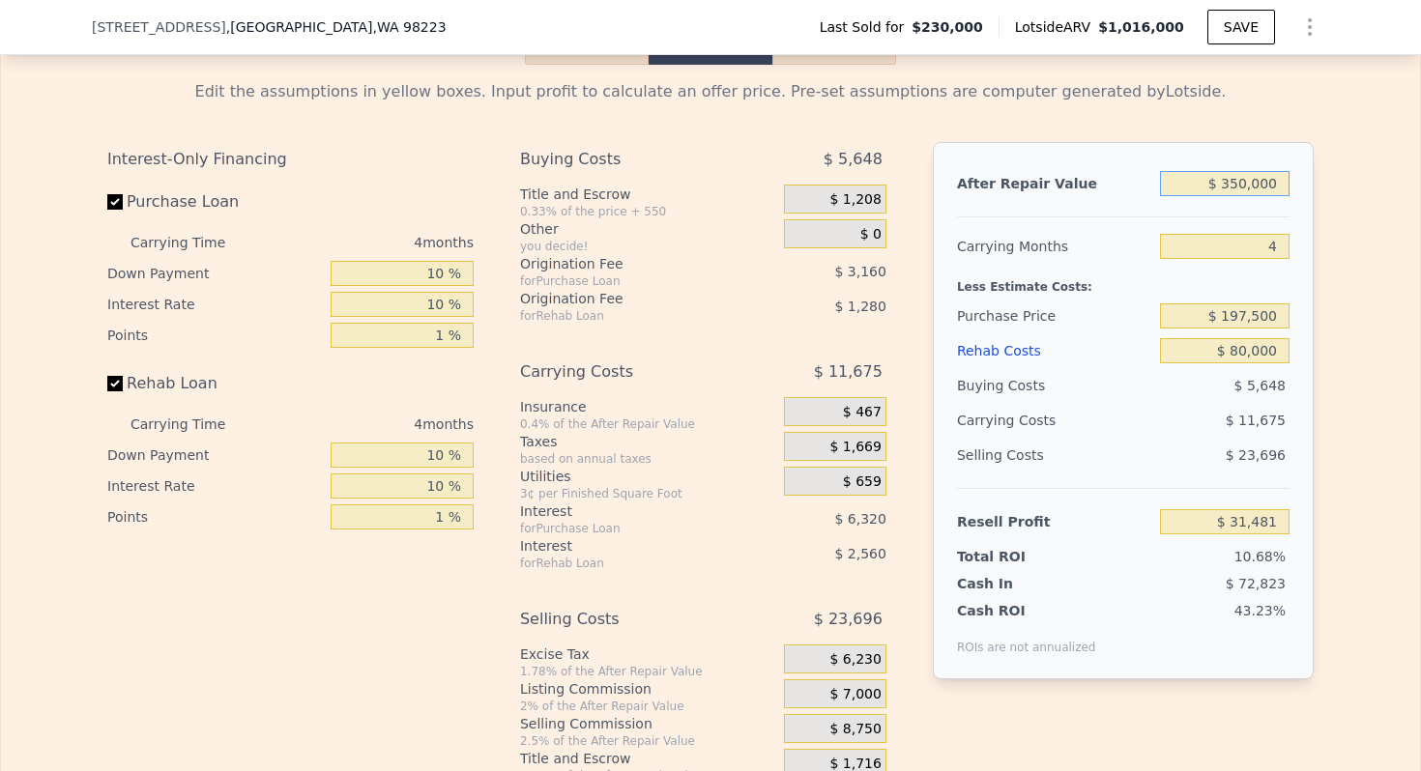
click at [1247, 177] on input "$ 350,000" at bounding box center [1224, 183] width 129 height 25
type input "$ 3"
type input "-$ 294,903"
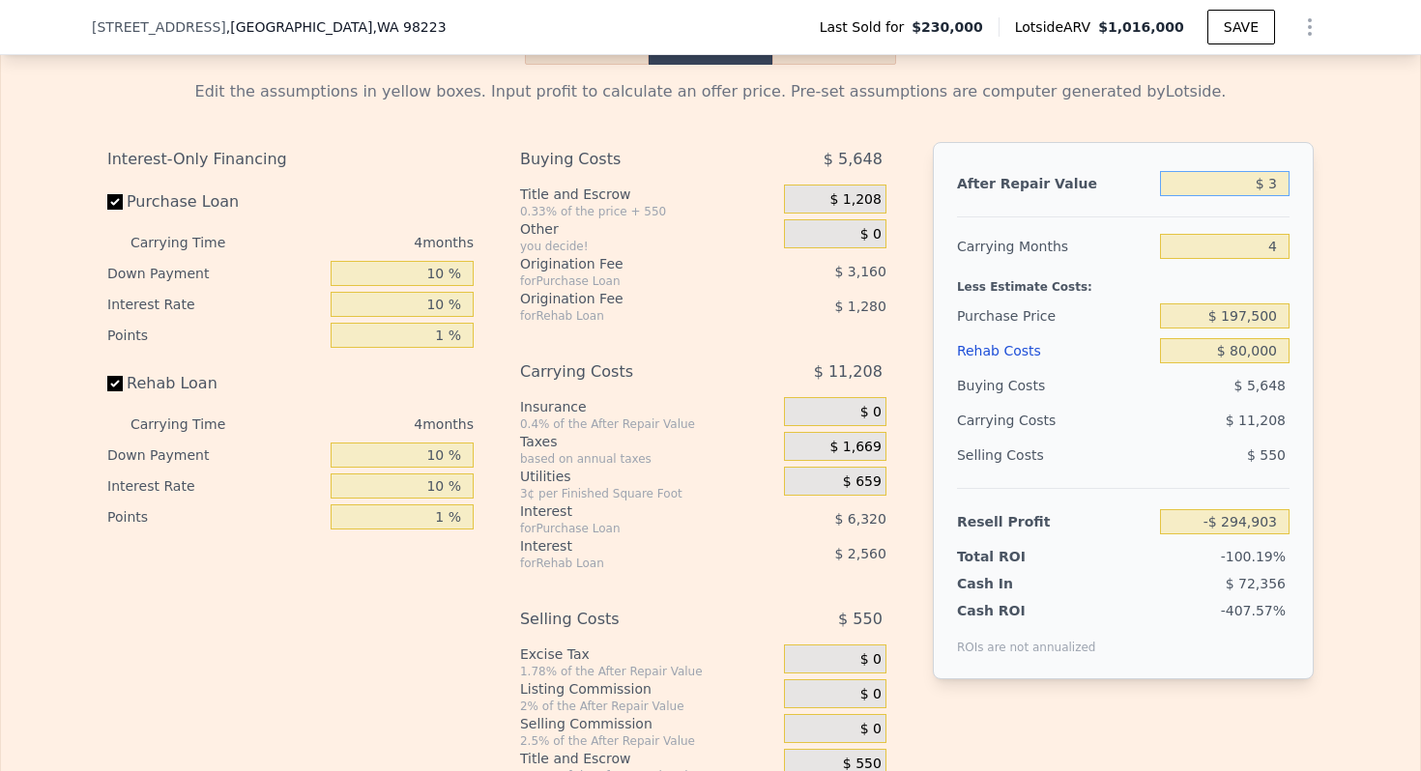
type input "$ 37"
type input "-$ 294,872"
type input "$ 375"
type input "-$ 294,557"
type input "$ 3,750"
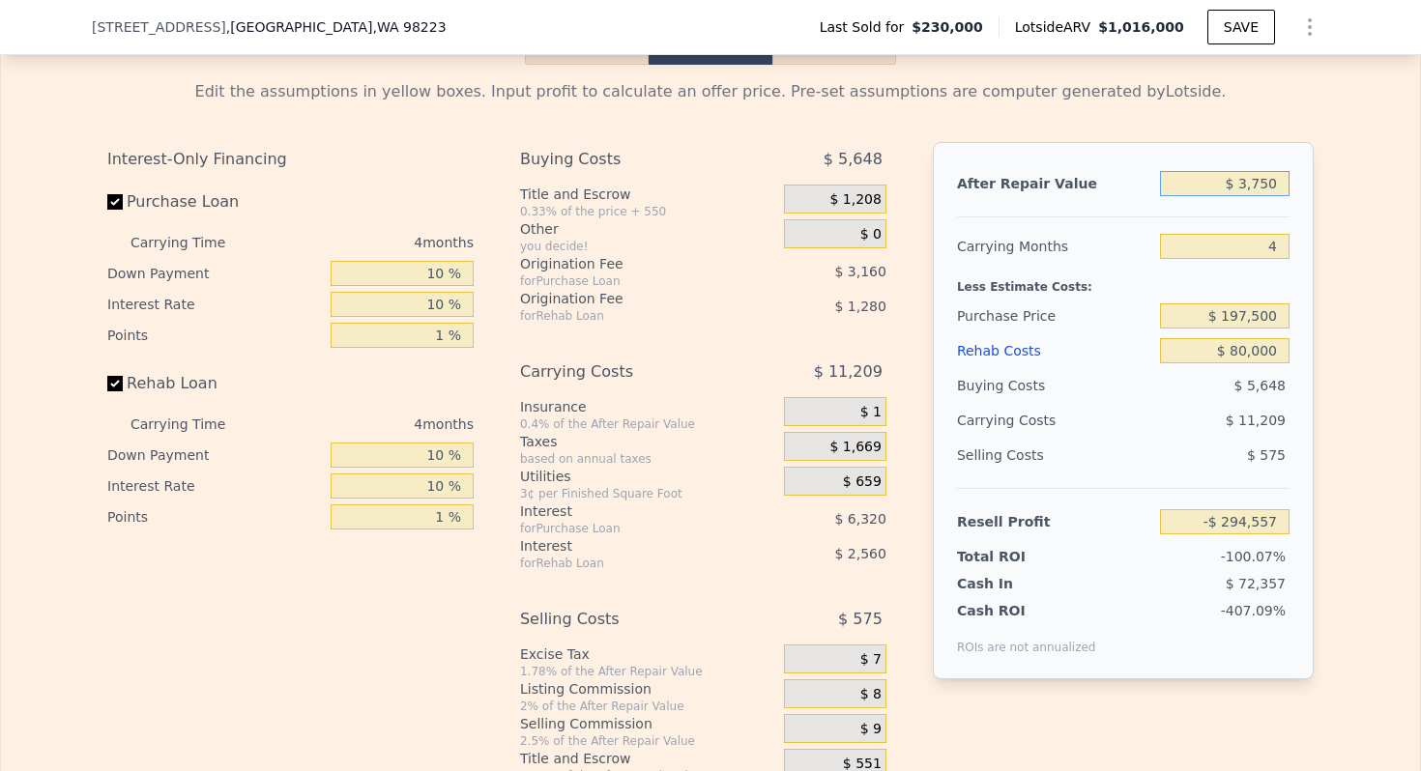
type input "-$ 291,409"
type input "$ 37,500"
type input "-$ 259,937"
type input "$ 375,000"
type input "$ 54,795"
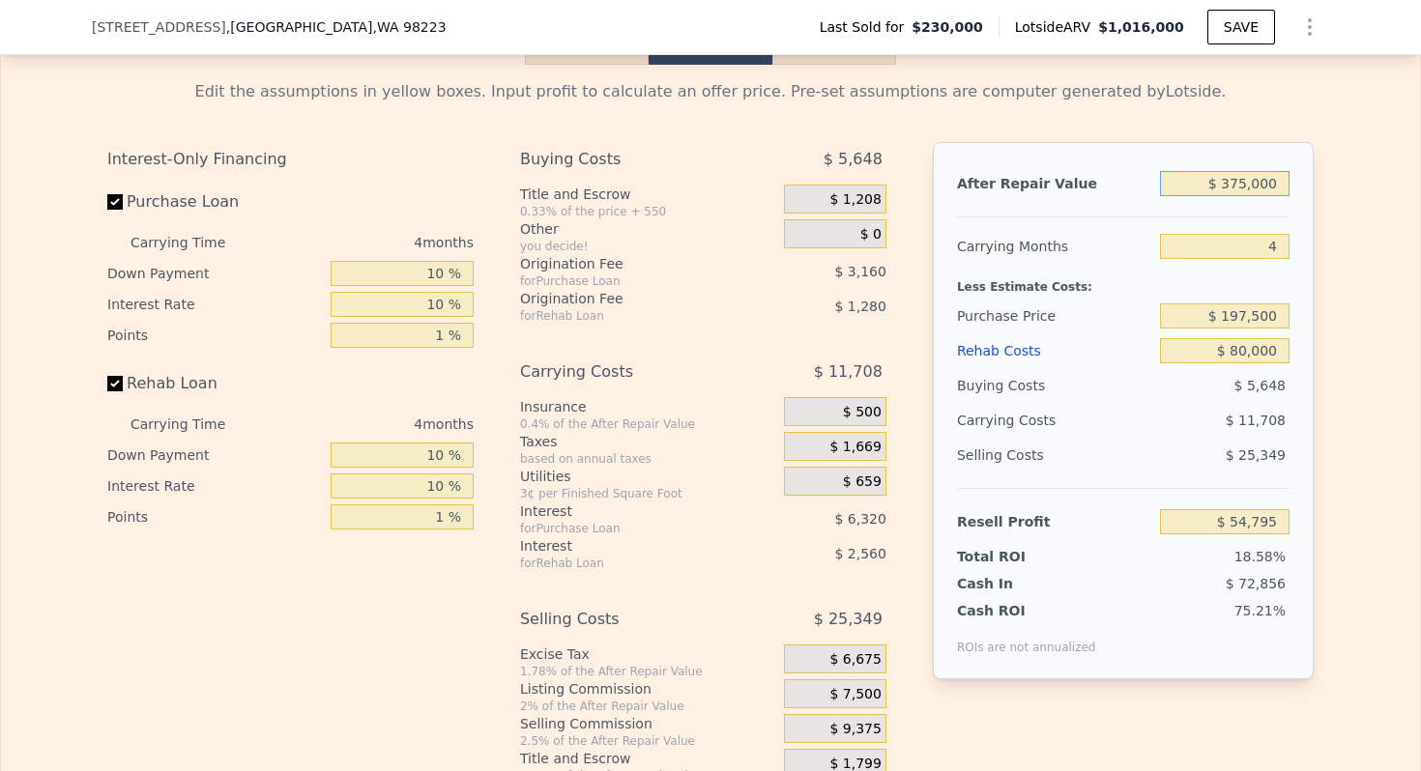
type input "$ 375,000"
click at [1065, 255] on div "Carrying Months" at bounding box center [1054, 246] width 195 height 35
click at [1265, 311] on input "$ 197,500" at bounding box center [1224, 315] width 129 height 25
type input "$ 210,000"
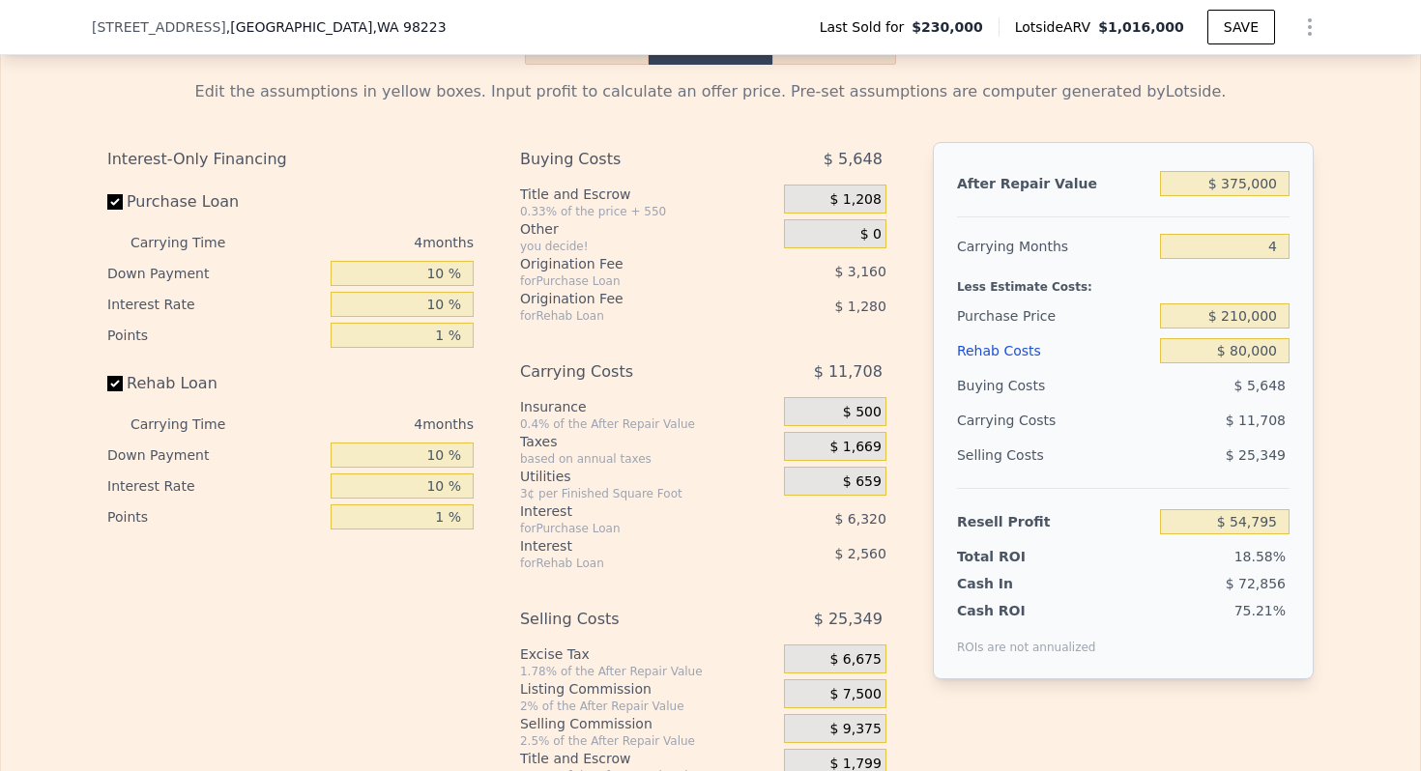
click at [996, 305] on div "Purchase Price" at bounding box center [1054, 316] width 195 height 35
type input "$ 41,654"
click at [1242, 187] on input "$ 375,000" at bounding box center [1224, 183] width 129 height 25
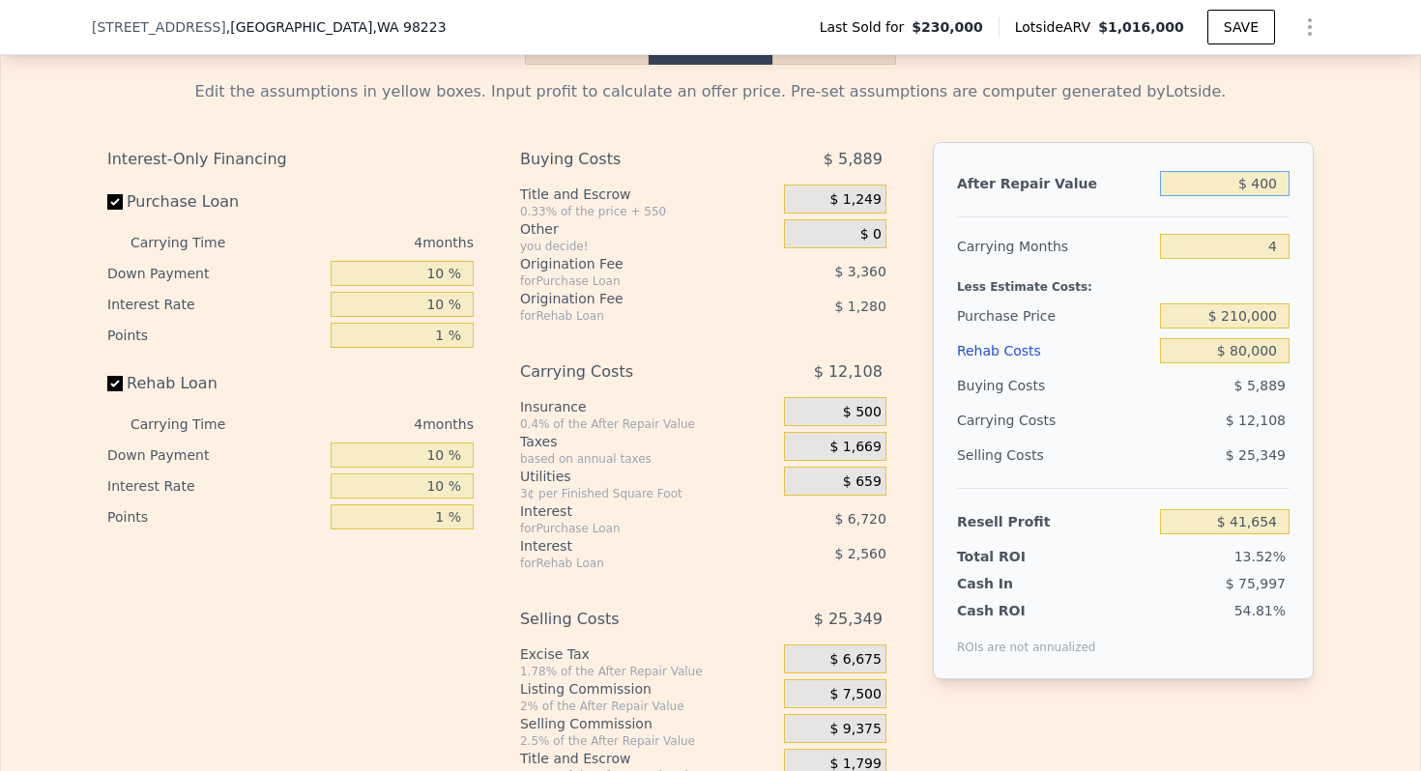
type input "$ 4,000"
type input "-$ 304,316"
type input "$ 40,000"
type input "-$ 270,745"
type input "$ 400,000"
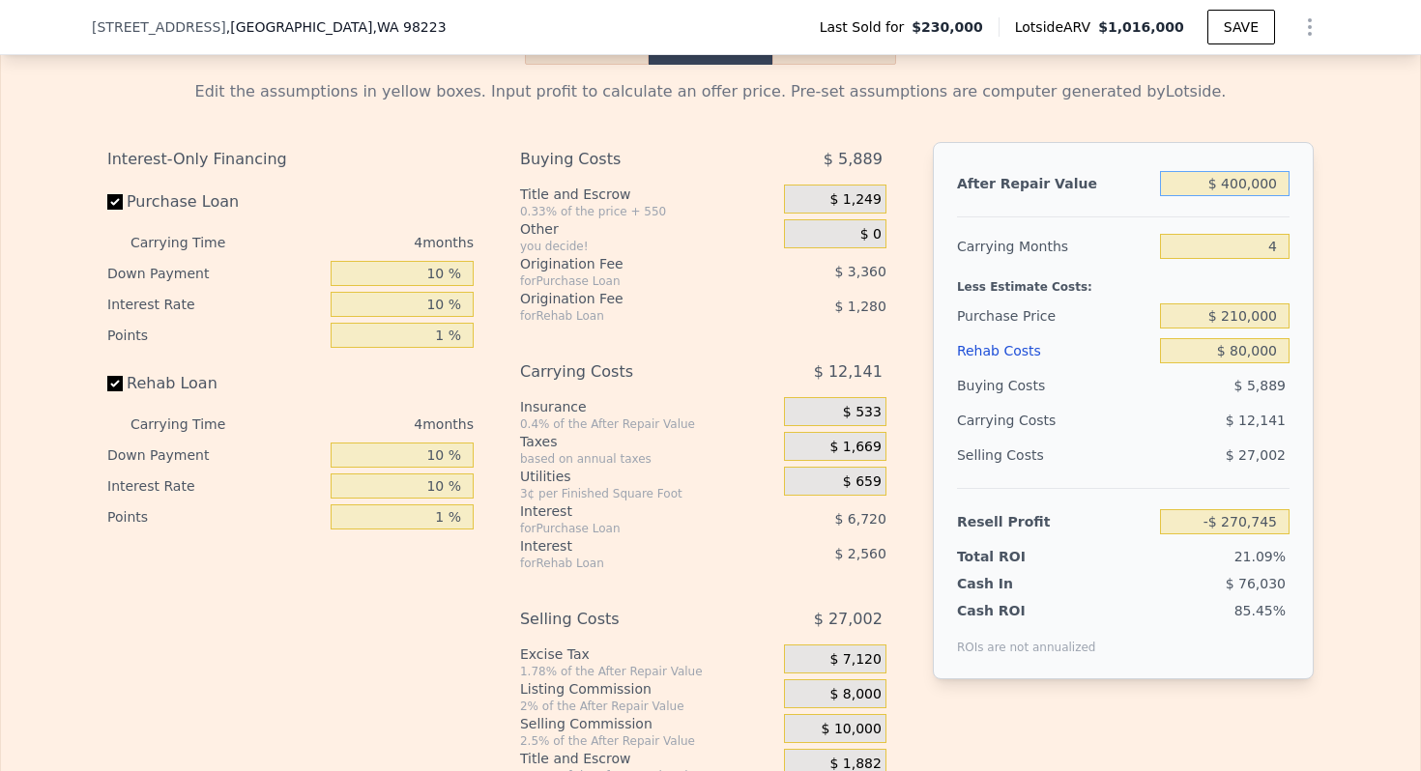
type input "$ 64,968"
click at [1021, 257] on div "Carrying Months" at bounding box center [1054, 246] width 195 height 35
click at [1033, 273] on div "Less Estimate Costs:" at bounding box center [1123, 281] width 332 height 35
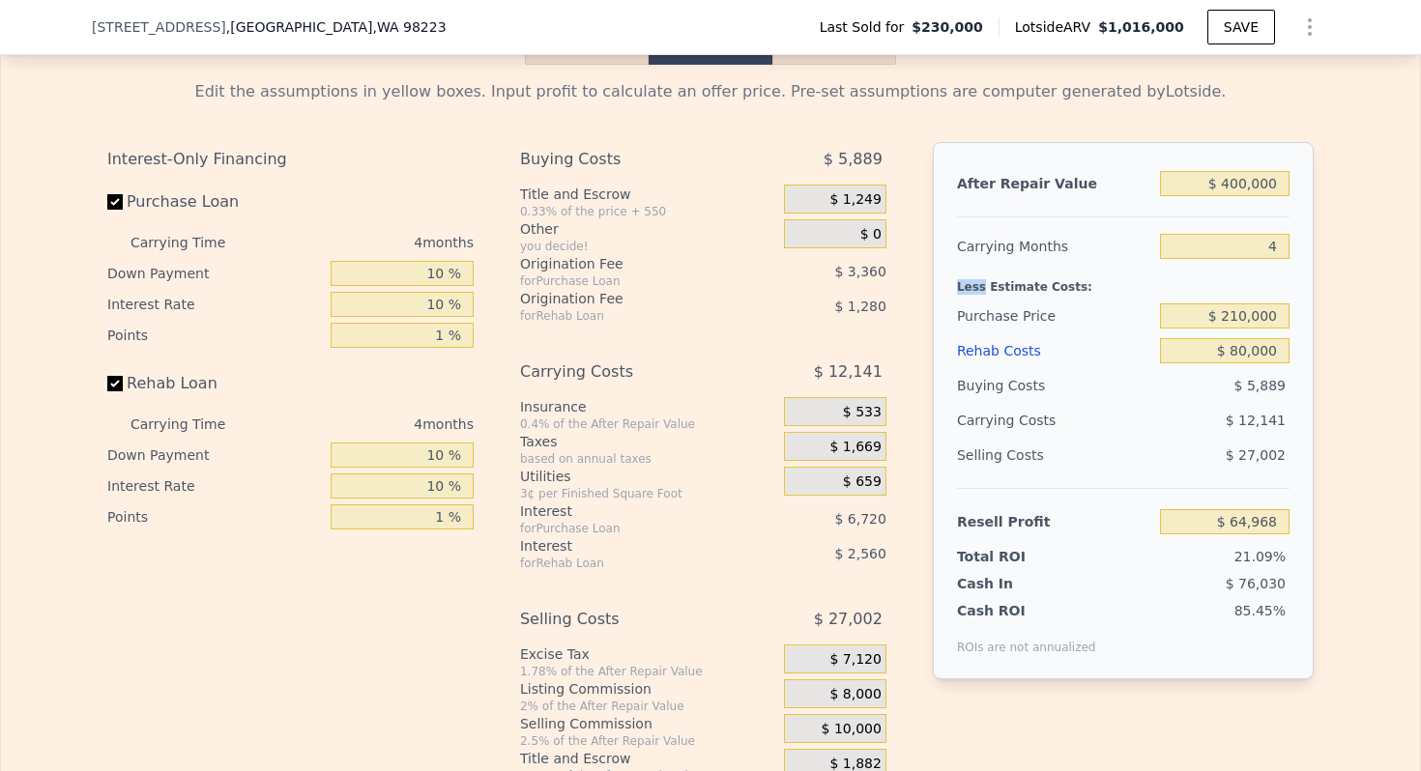
click at [1033, 273] on div "Less Estimate Costs:" at bounding box center [1123, 281] width 332 height 35
click at [1035, 293] on div "Less Estimate Costs:" at bounding box center [1123, 281] width 332 height 35
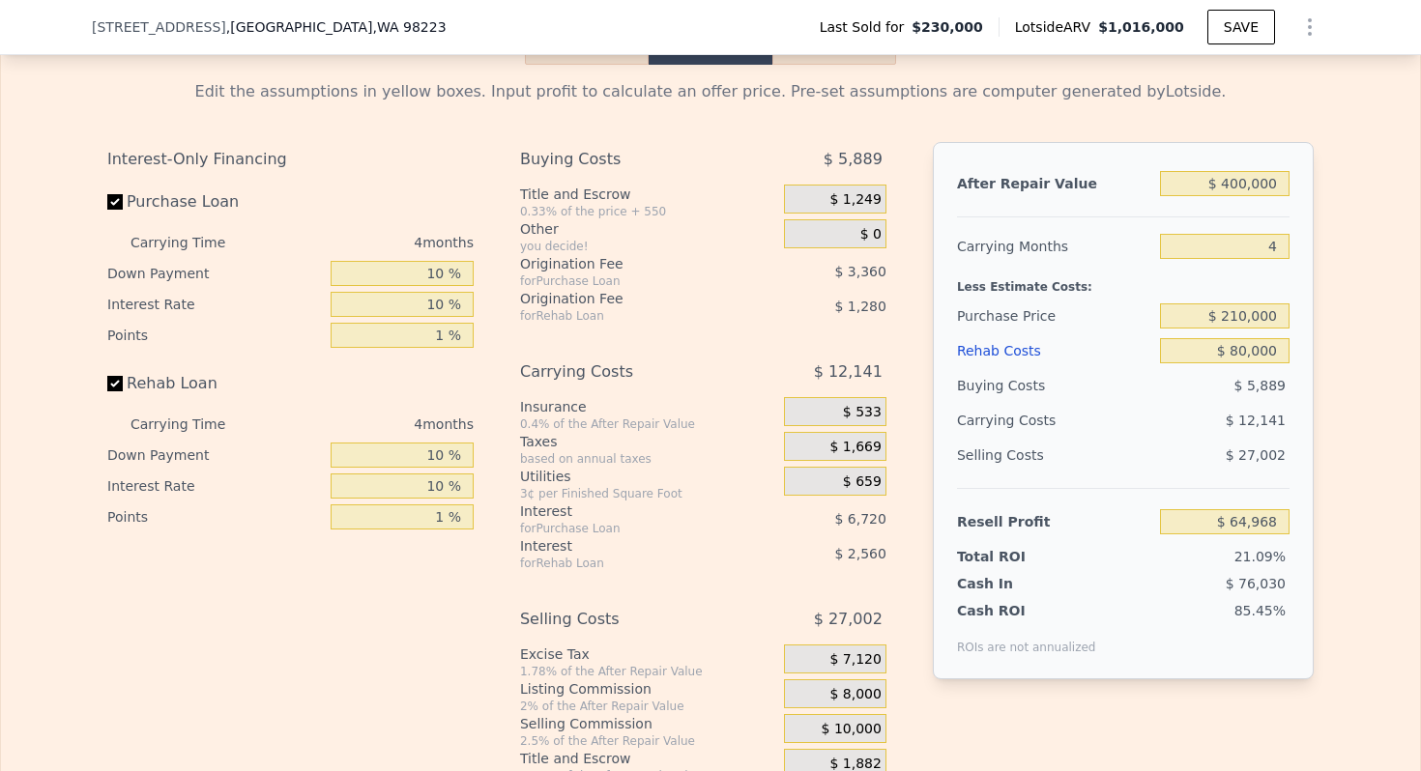
click at [1027, 329] on div "Purchase Price" at bounding box center [1054, 316] width 195 height 35
click at [1028, 324] on div "Purchase Price" at bounding box center [1054, 316] width 195 height 35
click at [1016, 313] on div "Purchase Price" at bounding box center [1054, 316] width 195 height 35
click at [1016, 278] on div "Less Estimate Costs:" at bounding box center [1123, 281] width 332 height 35
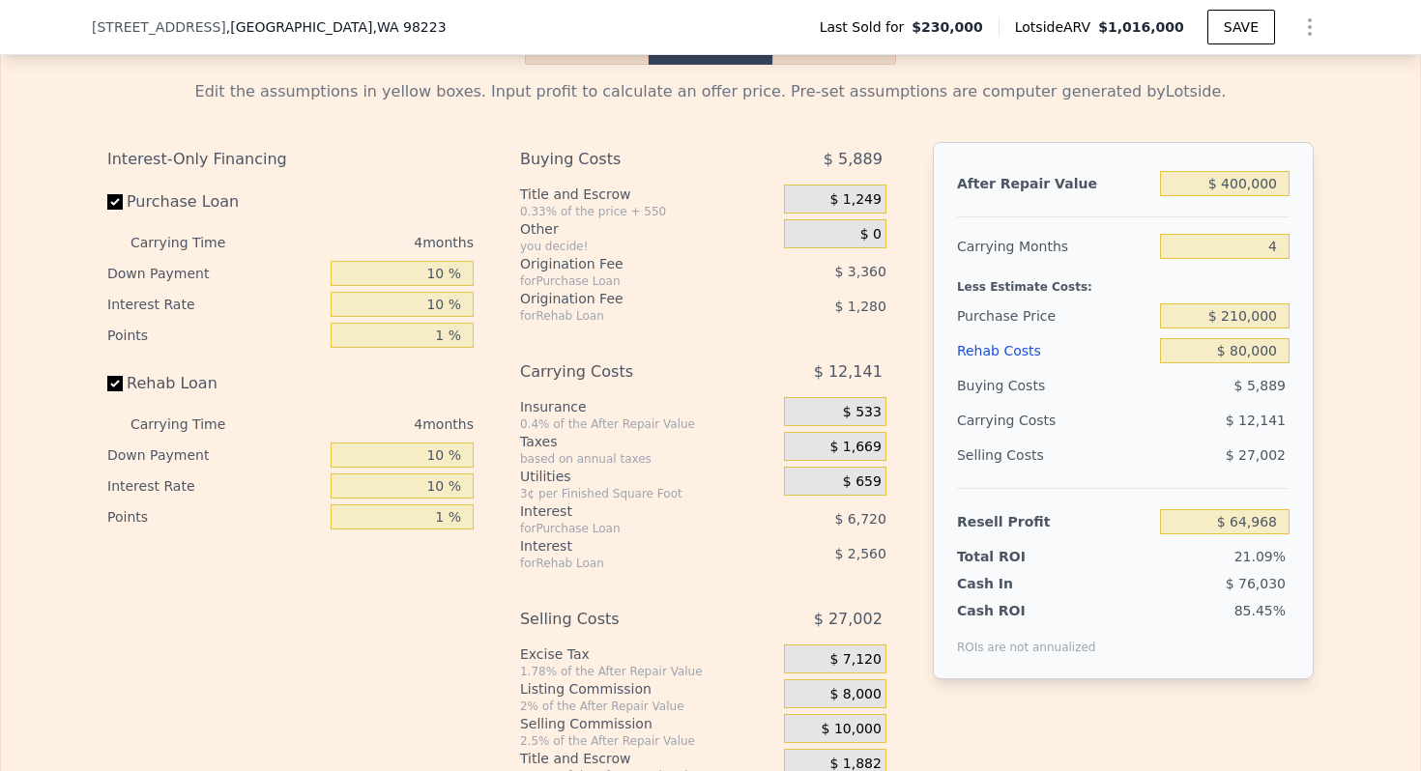
click at [1016, 288] on div "Less Estimate Costs:" at bounding box center [1123, 281] width 332 height 35
click at [1024, 287] on div "Less Estimate Costs:" at bounding box center [1123, 281] width 332 height 35
click at [1274, 312] on input "$ 210,000" at bounding box center [1224, 315] width 129 height 25
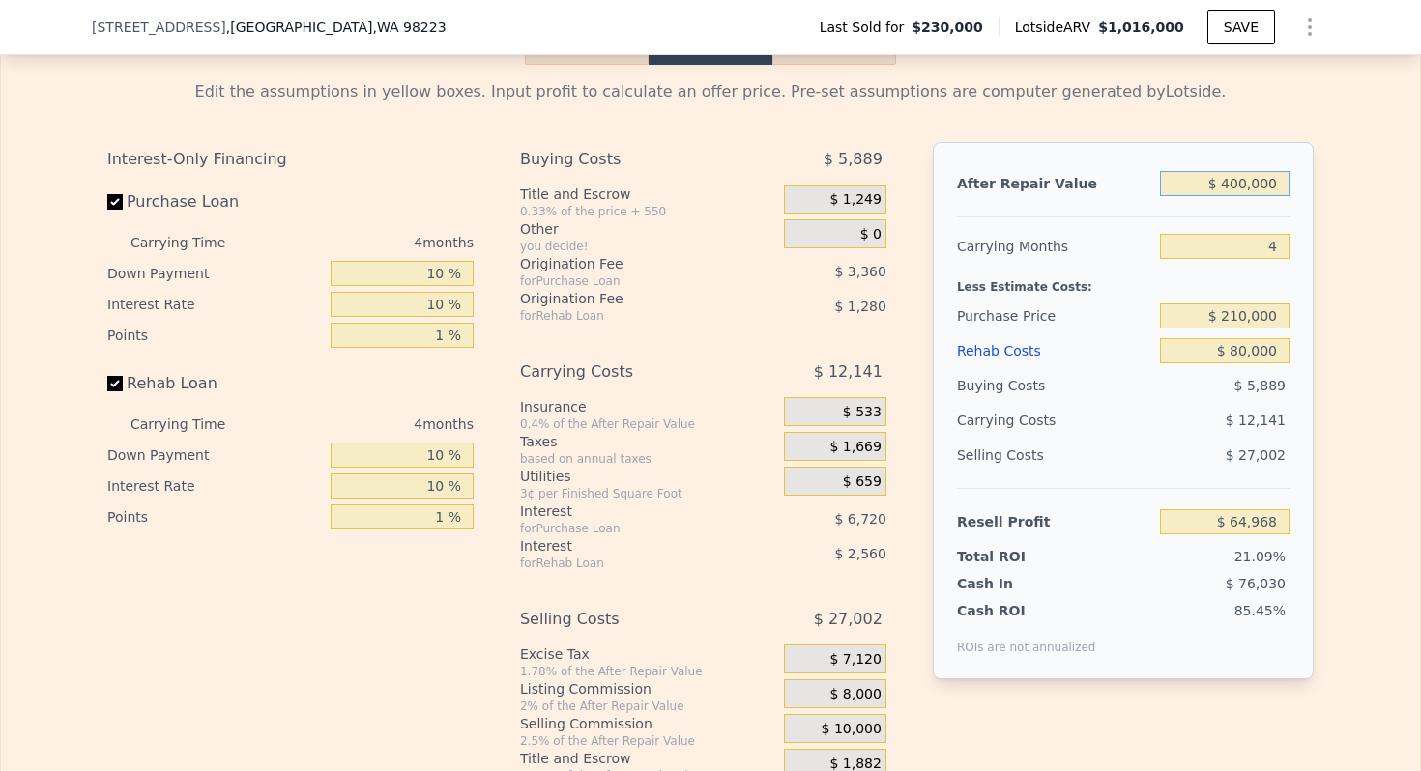
click at [1249, 187] on input "$ 400,000" at bounding box center [1224, 183] width 129 height 25
type input "$ 3"
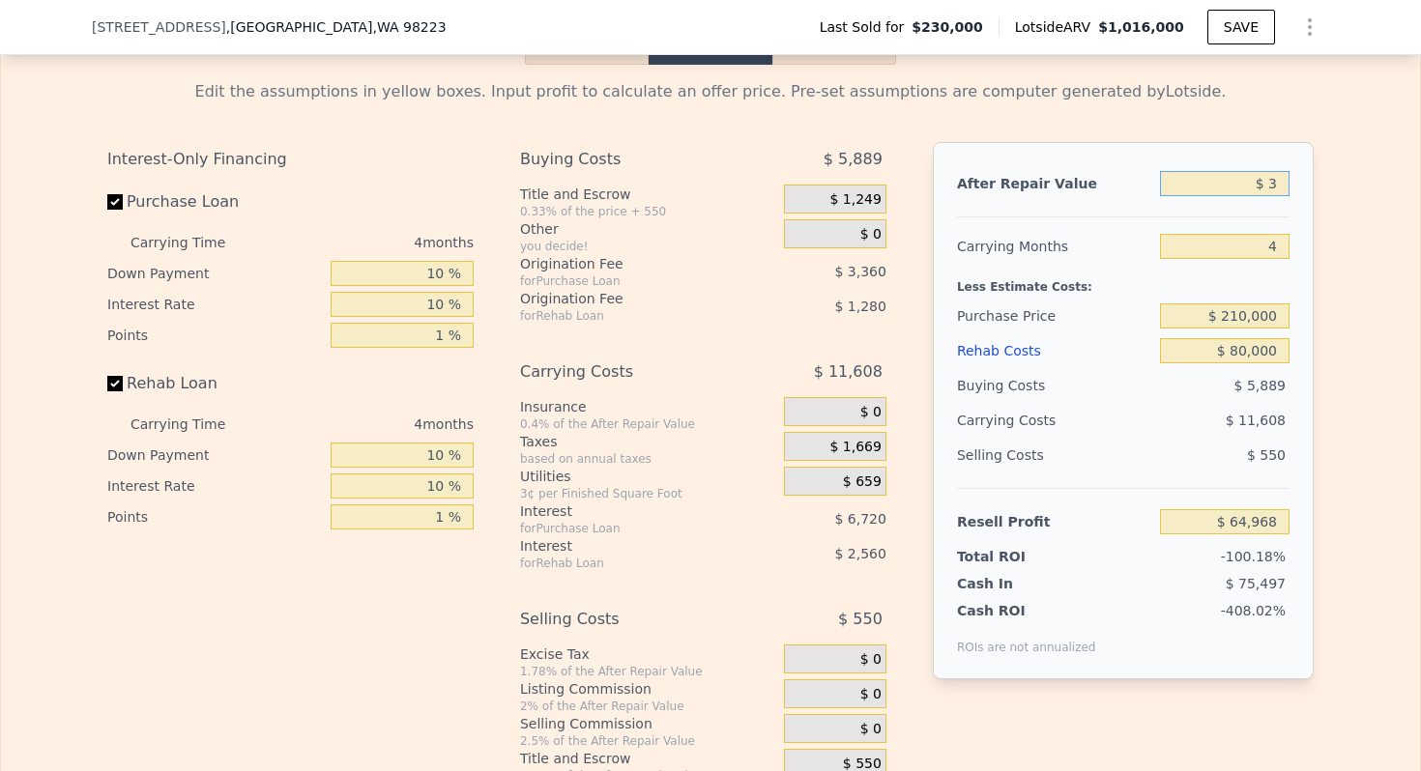
type input "-$ 308,044"
type input "$ 37"
type input "-$ 308,013"
type input "$ 375"
type input "-$ 307,698"
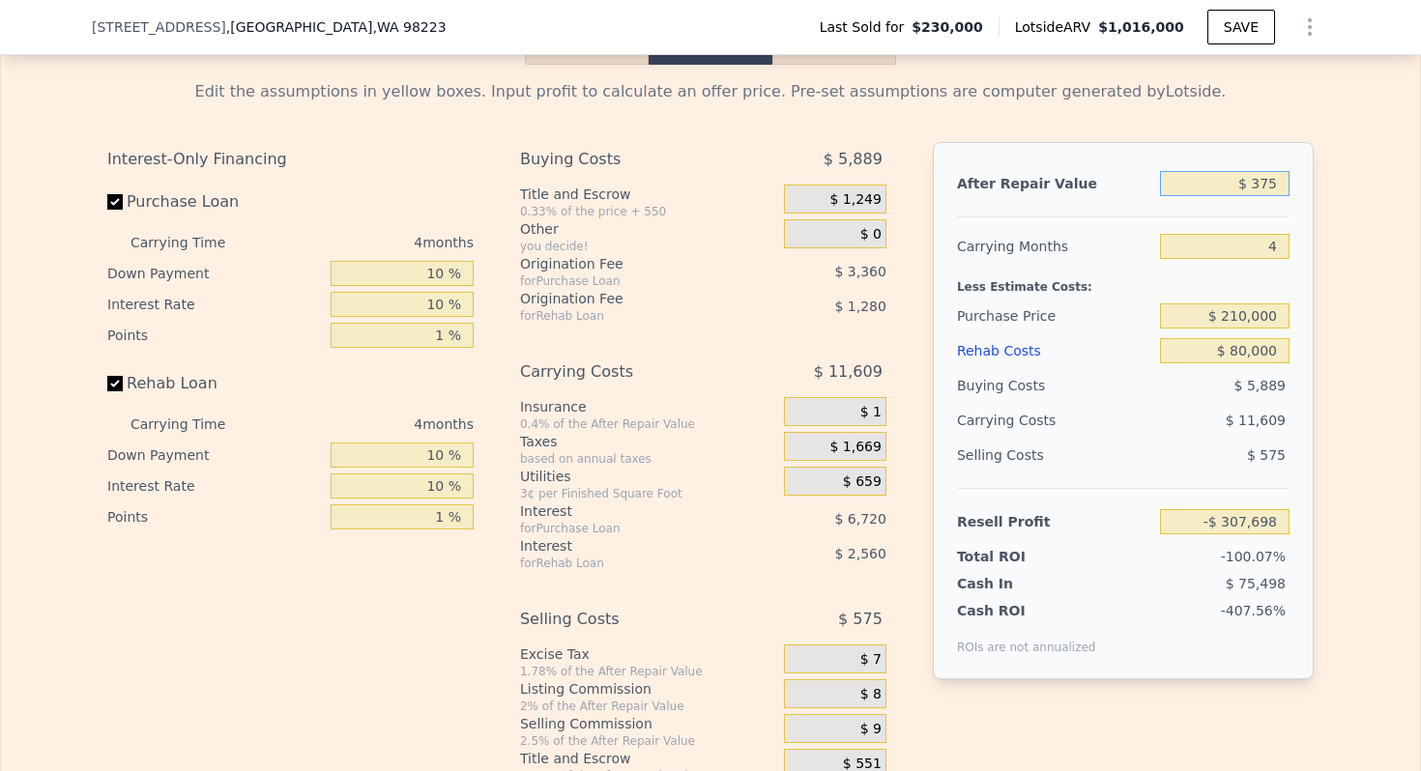
type input "$ 3,750"
type input "-$ 304,550"
type input "$ 37,500"
type input "-$ 273,078"
type input "$ 375,000"
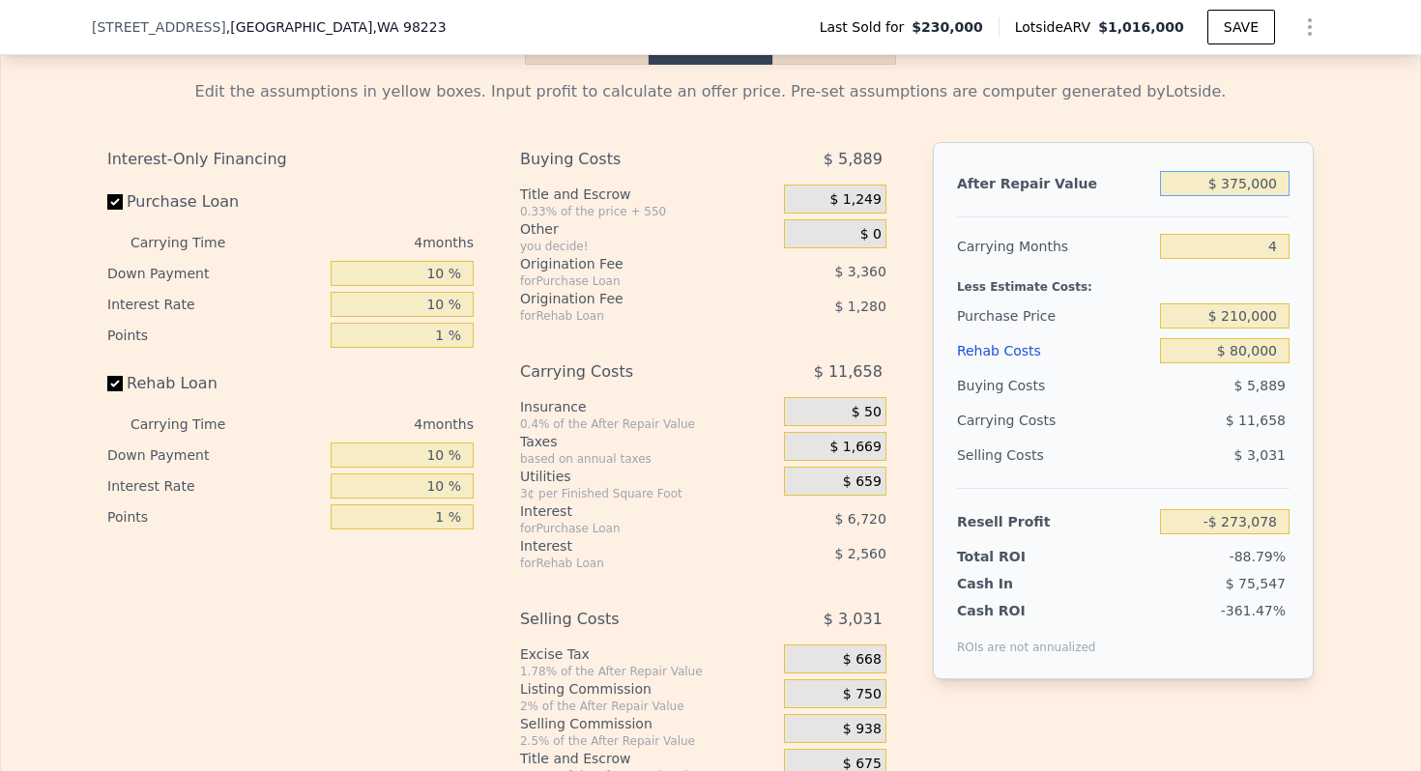
type input "$ 41,654"
type input "$ 375,000"
click at [1052, 310] on div "Purchase Price" at bounding box center [1054, 316] width 195 height 35
click at [1269, 323] on input "$ 210,000" at bounding box center [1224, 315] width 129 height 25
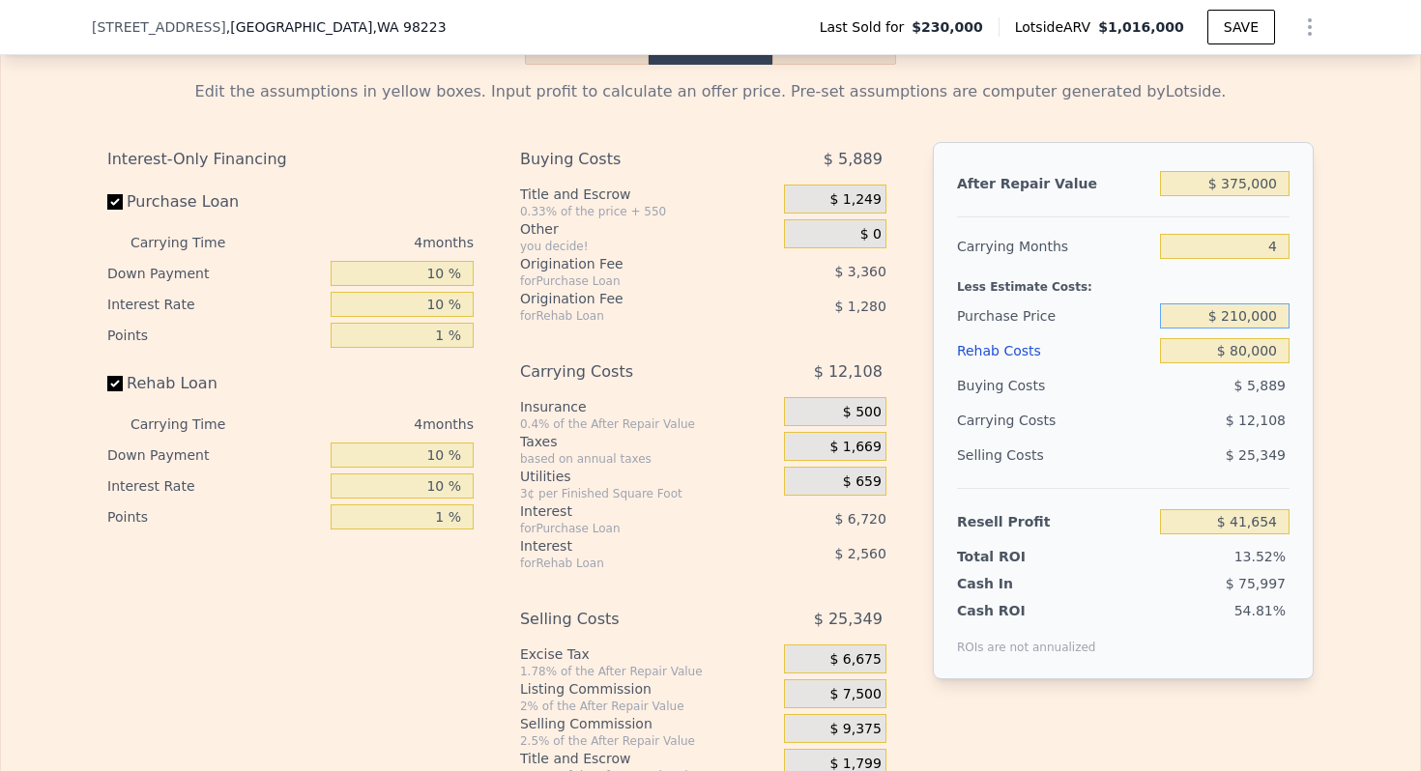
click at [1269, 323] on input "$ 210,000" at bounding box center [1224, 315] width 129 height 25
type input "$ 197,500"
click at [1041, 301] on div "Purchase Price" at bounding box center [1054, 316] width 195 height 35
type input "$ 54,795"
click at [1247, 192] on input "$ 375,000" at bounding box center [1224, 183] width 129 height 25
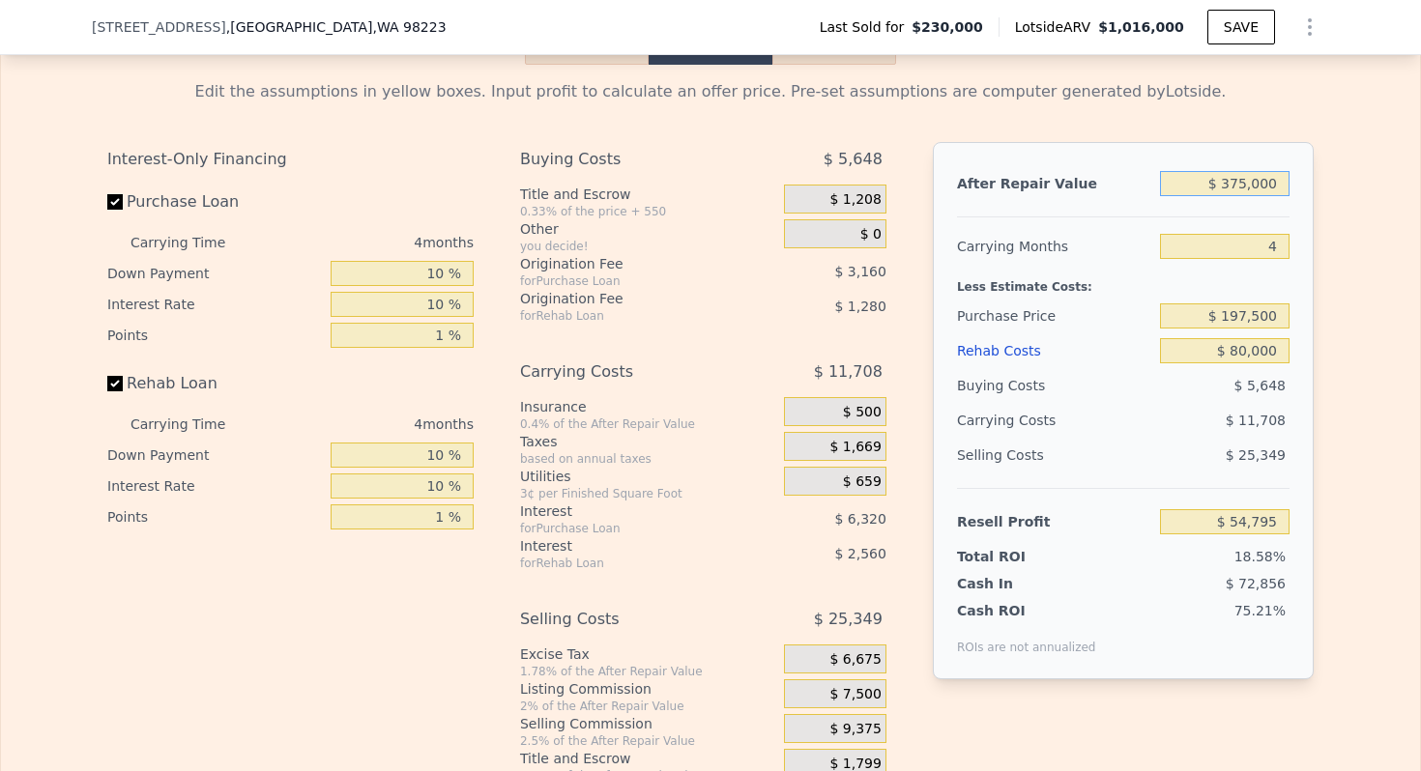
click at [1247, 192] on input "$ 375,000" at bounding box center [1224, 183] width 129 height 25
type input "$ 40"
type input "-$ 294,869"
type input "$ 400"
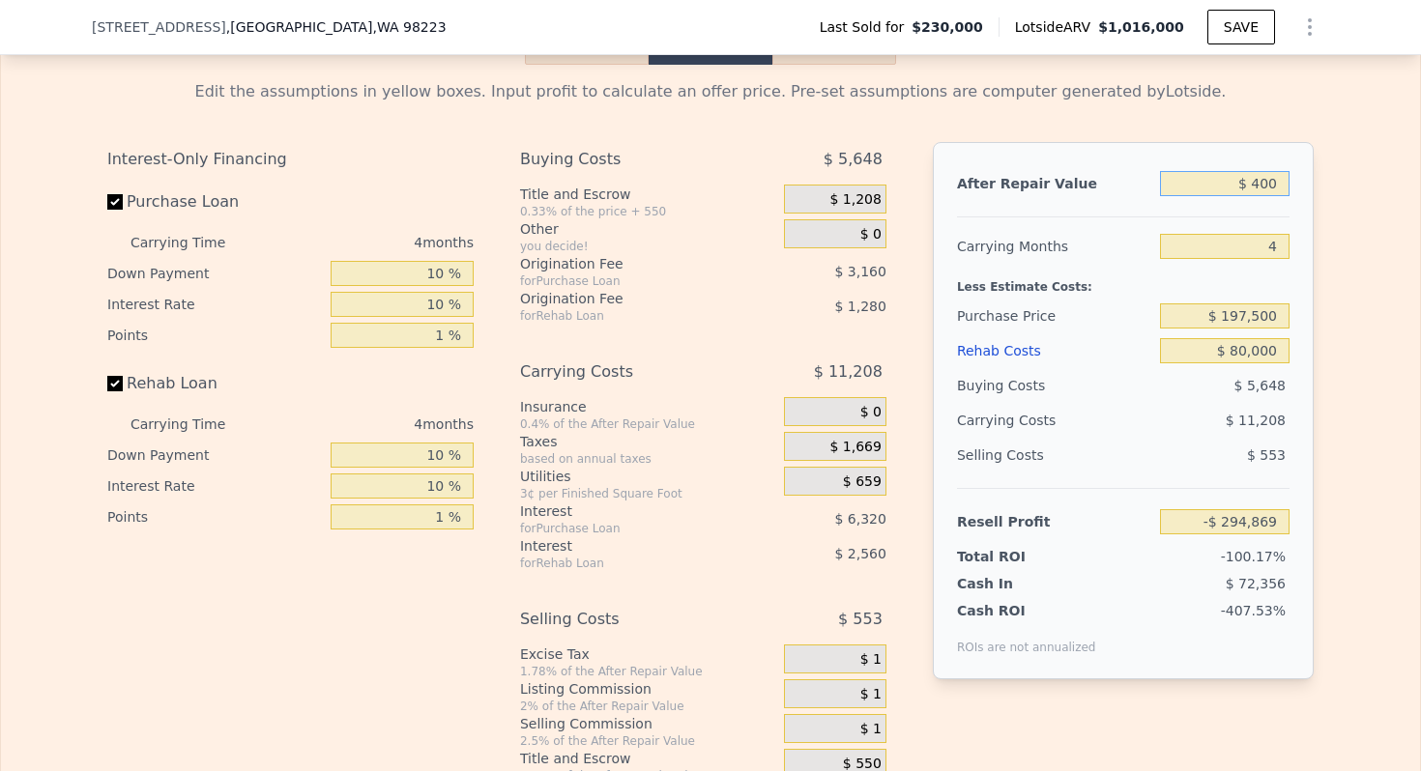
type input "-$ 294,533"
type input "$ 4,000"
type input "-$ 291,175"
type input "$ 40,000"
type input "-$ 257,604"
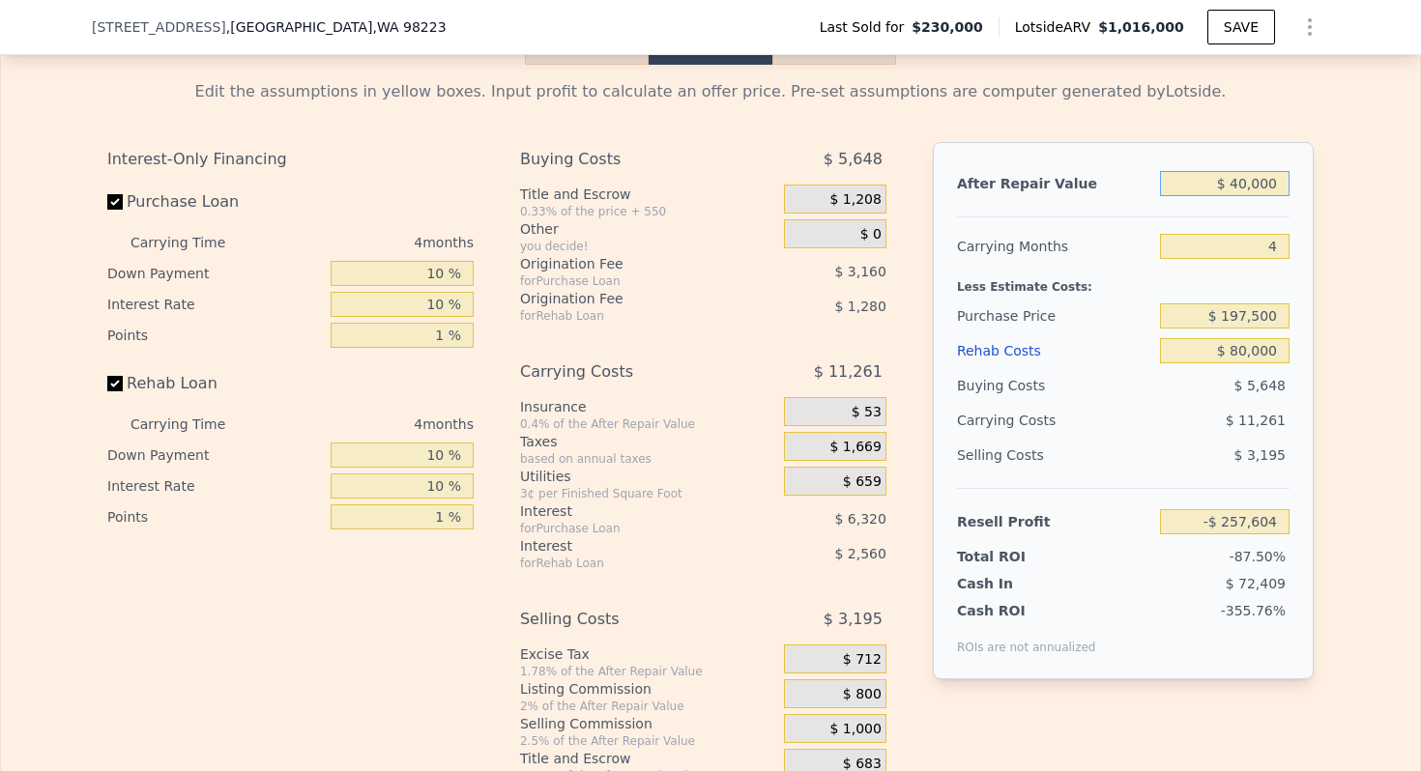
type input "$ 400,000"
type input "$ 78,109"
type input "$ 400,000"
click at [1030, 296] on div "Less Estimate Costs:" at bounding box center [1123, 281] width 332 height 35
click at [1219, 171] on input "$ 400,000" at bounding box center [1224, 183] width 129 height 25
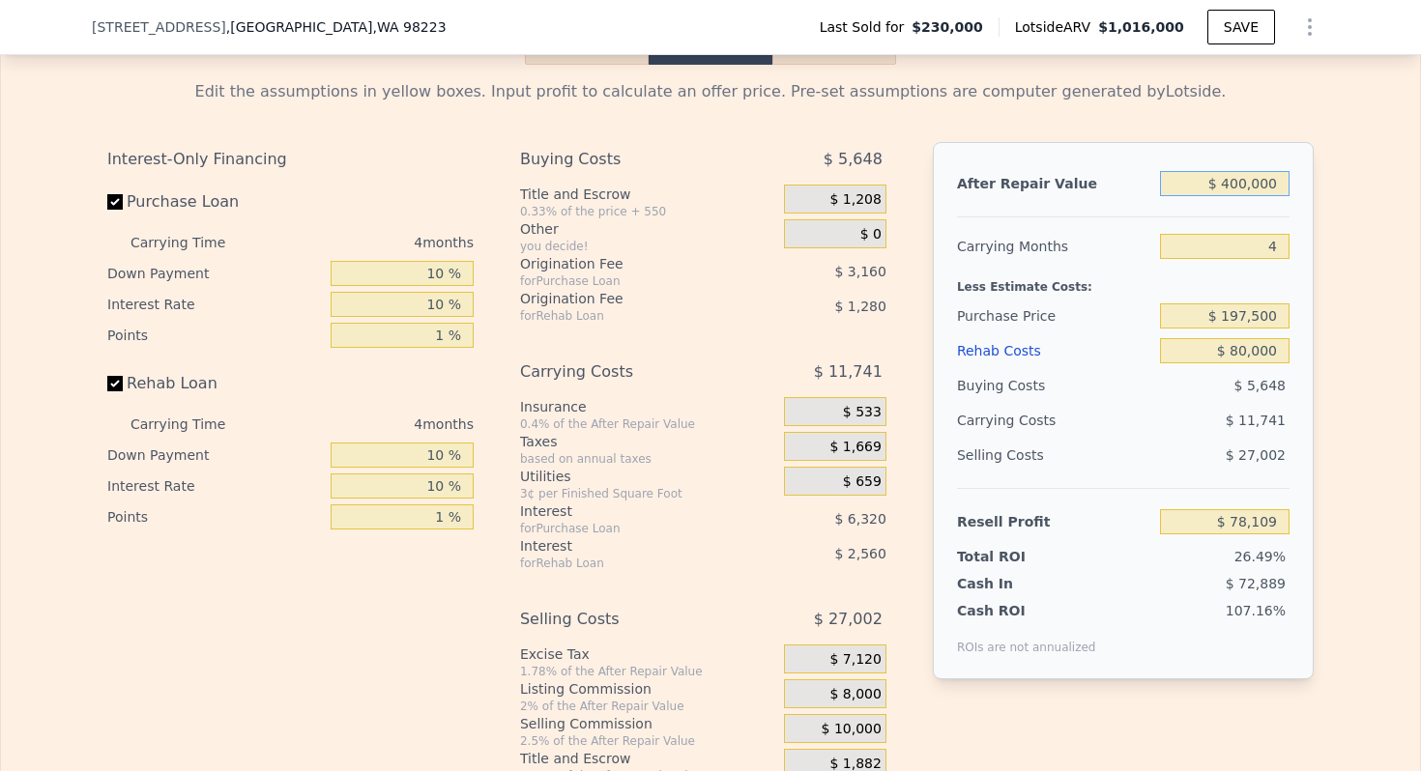
click at [1249, 174] on input "$ 400,000" at bounding box center [1224, 183] width 129 height 25
type input "$ 4"
type input "-$ 294,902"
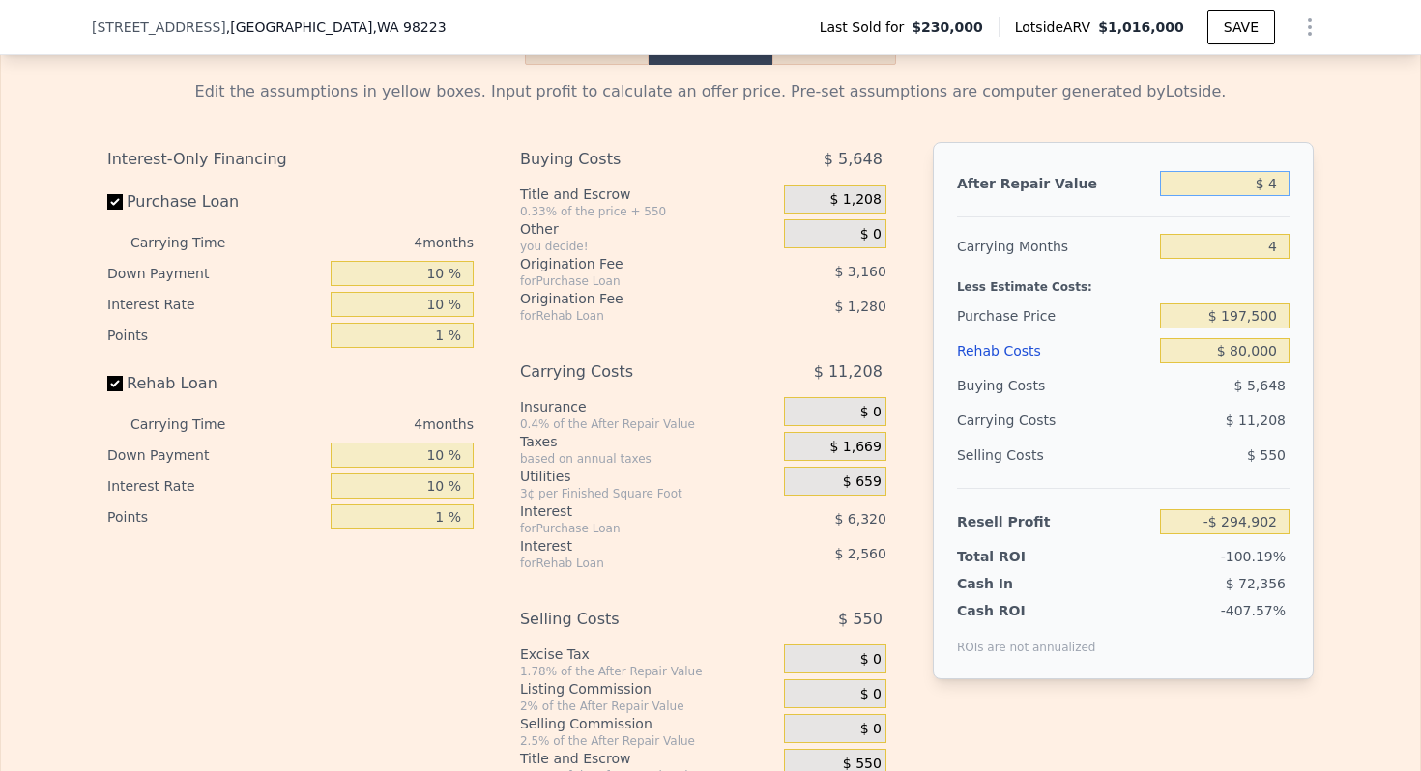
type input "$ 40"
type input "-$ 294,869"
type input "$ 400"
type input "-$ 294,533"
type input "$ 4,000"
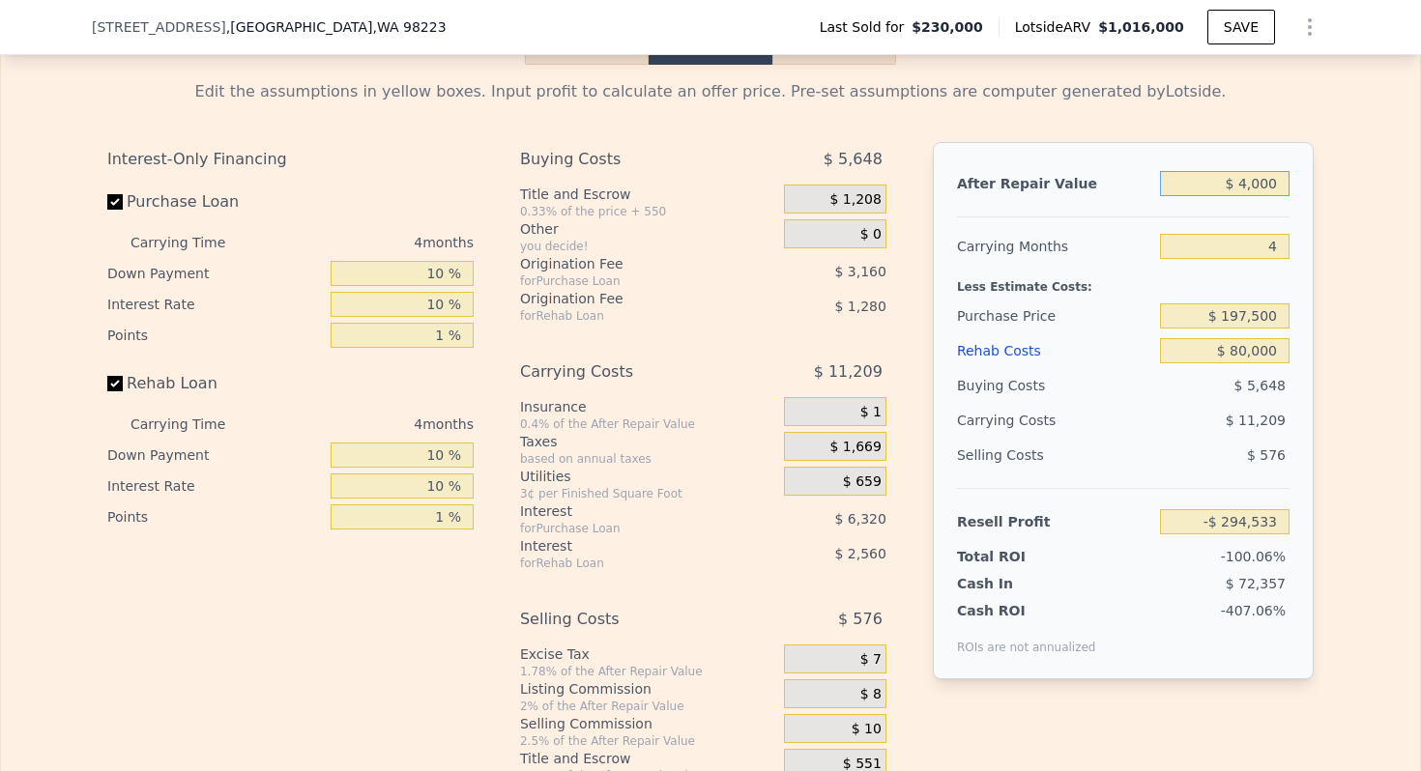
type input "-$ 291,175"
type input "$ 40,000"
type input "-$ 257,604"
type input "$ 400,000"
type input "$ 78,109"
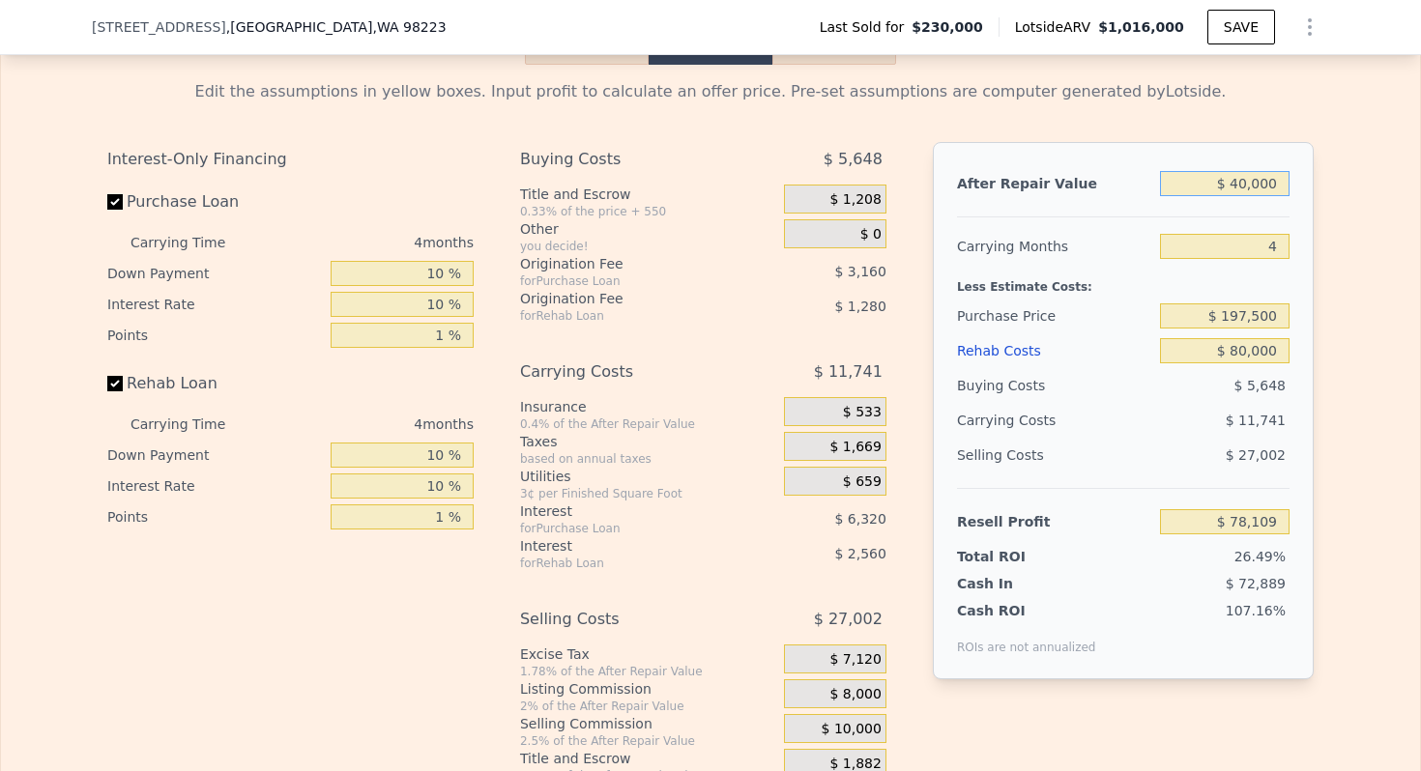
type input "$ 4,000"
type input "-$ 291,175"
type input "$ 400"
type input "-$ 294,533"
type input "$ 4"
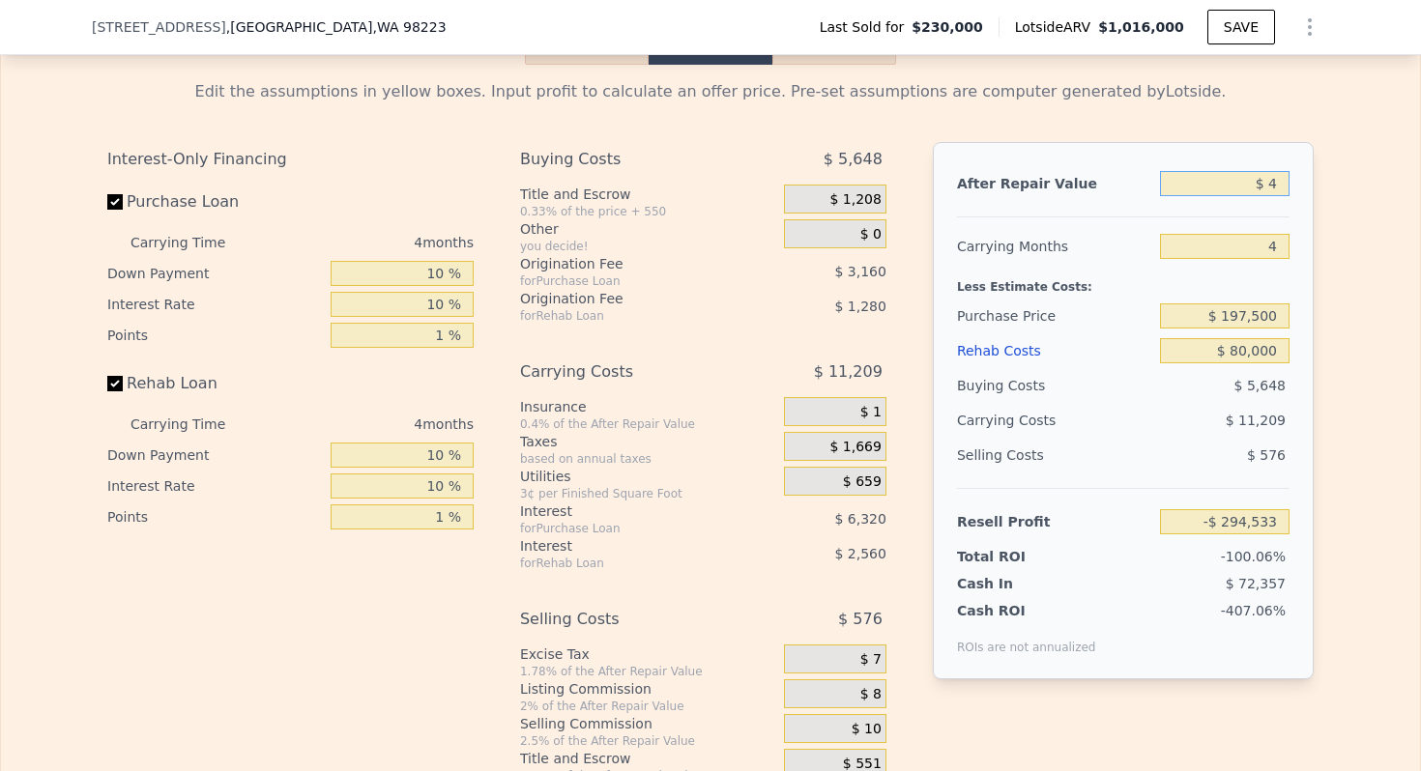
type input "-$ 294,902"
type input "$ 1,016,000"
type input "7"
type input "$ 0"
type input "$ 688,860"
